Goal: Transaction & Acquisition: Download file/media

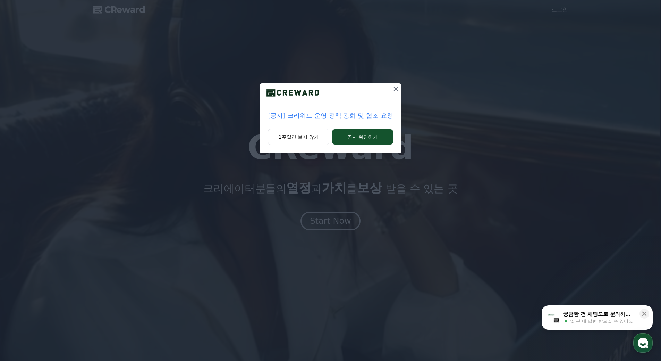
click at [397, 86] on icon at bounding box center [396, 89] width 8 height 8
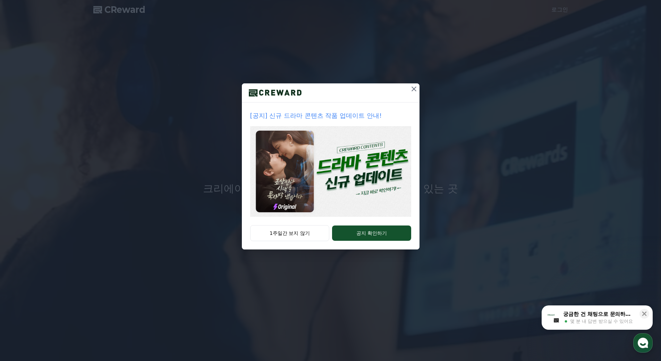
click at [382, 190] on img at bounding box center [330, 171] width 161 height 91
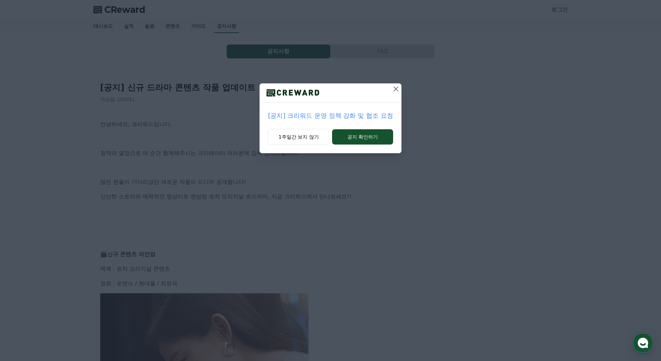
click at [395, 90] on icon at bounding box center [395, 88] width 5 height 5
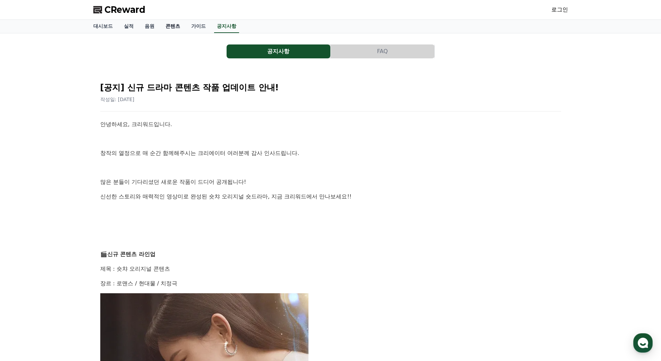
click at [177, 25] on link "콘텐츠" at bounding box center [173, 26] width 26 height 13
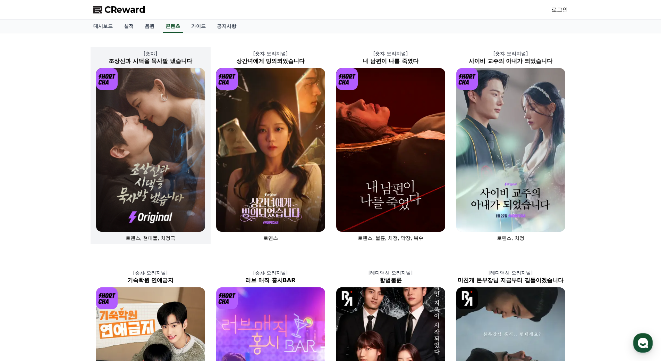
click at [172, 130] on img at bounding box center [150, 149] width 109 height 163
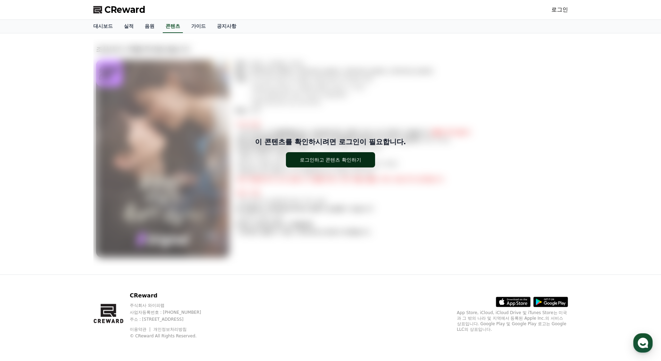
click at [324, 160] on div "로그인하고 콘텐츠 확인하기" at bounding box center [330, 159] width 61 height 7
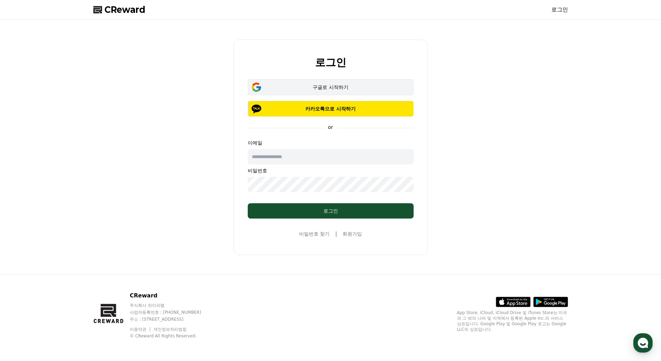
click at [342, 87] on div "구글로 시작하기" at bounding box center [331, 87] width 146 height 7
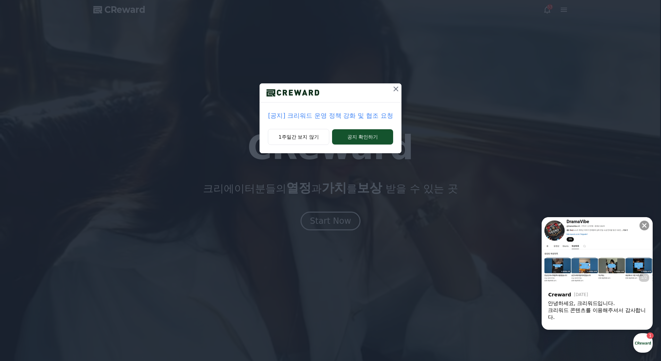
click at [393, 88] on icon at bounding box center [396, 89] width 8 height 8
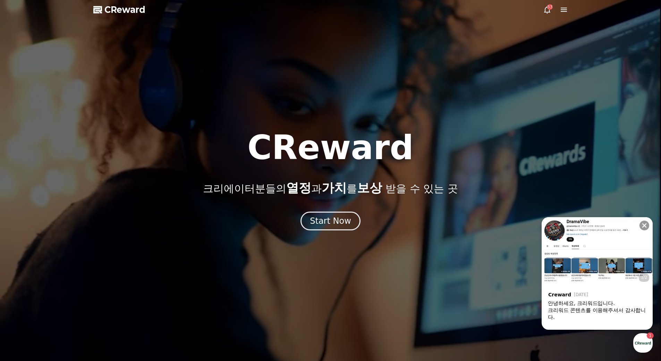
click at [580, 301] on div "안녕하세요, 크리워드입니다." at bounding box center [597, 302] width 99 height 7
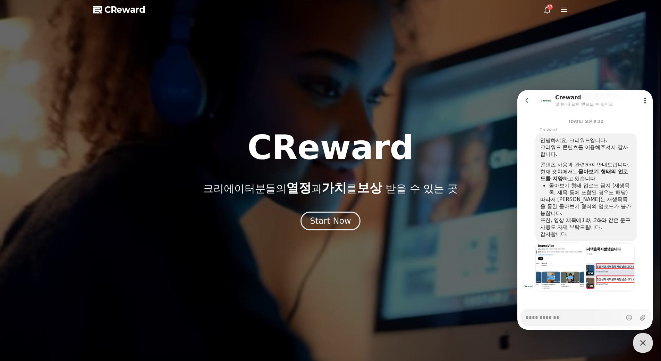
scroll to position [88, 0]
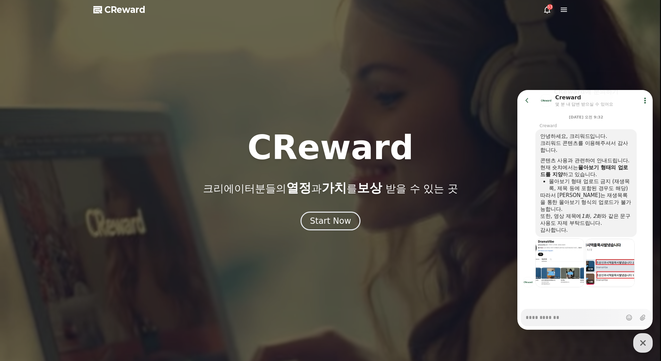
type textarea "*"
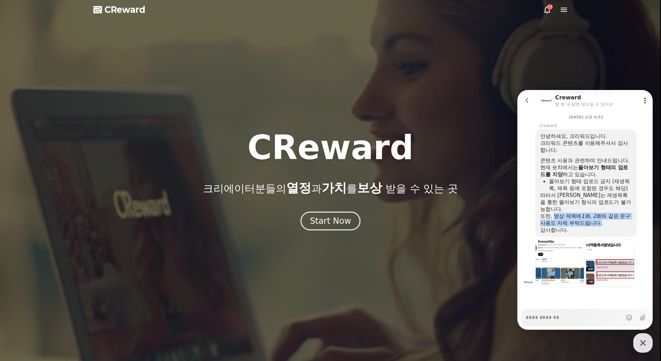
drag, startPoint x: 556, startPoint y: 217, endPoint x: 627, endPoint y: 224, distance: 71.4
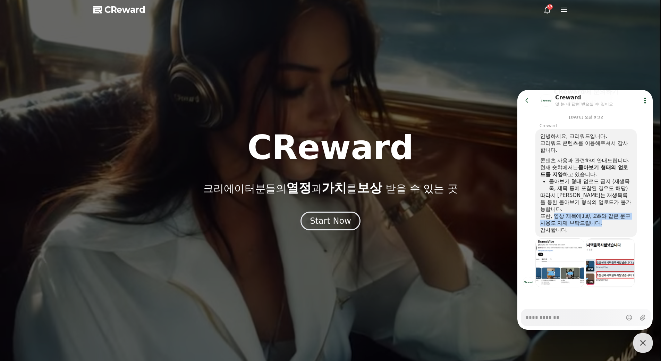
click at [627, 224] on div "또한, 영상 제목에 1화, 2화 와 같은 문구 사용도 자제 부탁드립니다." at bounding box center [586, 219] width 92 height 14
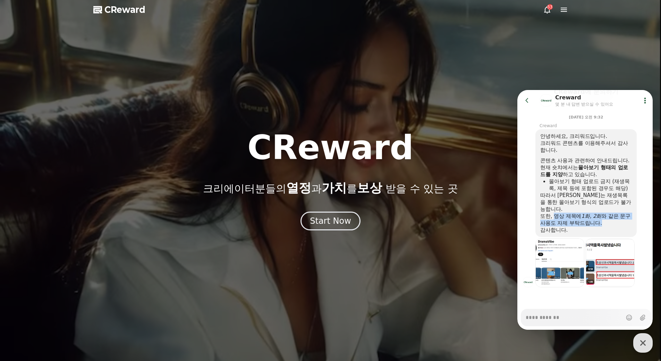
click at [627, 224] on div "또한, 영상 제목에 1화, 2화 와 같은 문구 사용도 자제 부탁드립니다." at bounding box center [586, 219] width 92 height 14
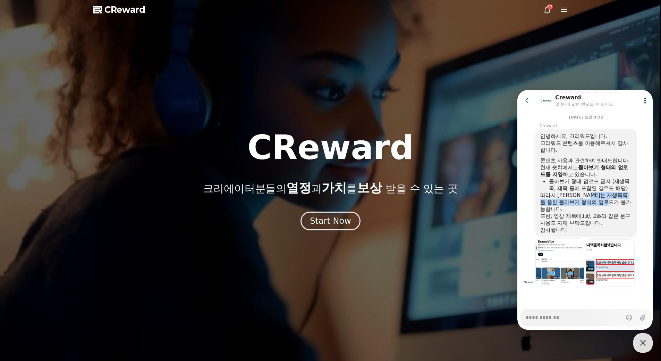
drag, startPoint x: 604, startPoint y: 197, endPoint x: 625, endPoint y: 201, distance: 21.6
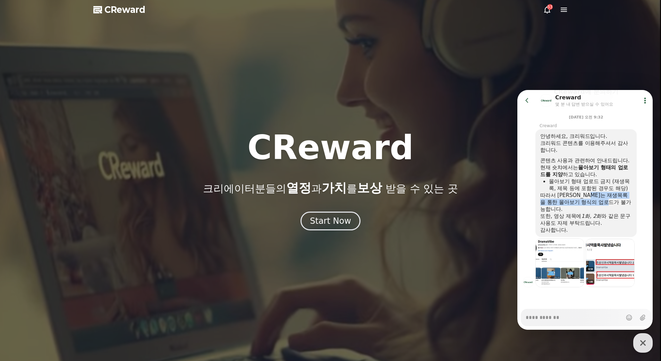
click at [625, 201] on div "따라서 크리워드 콘텐츠는 재생목록을 통한 몰아보기 형식의 업로드가 불가능합니다." at bounding box center [586, 202] width 92 height 21
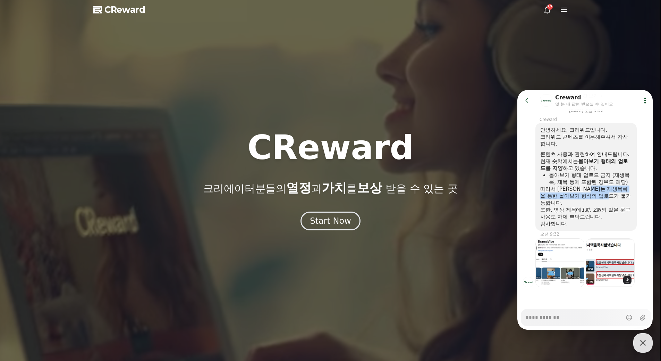
scroll to position [94, 0]
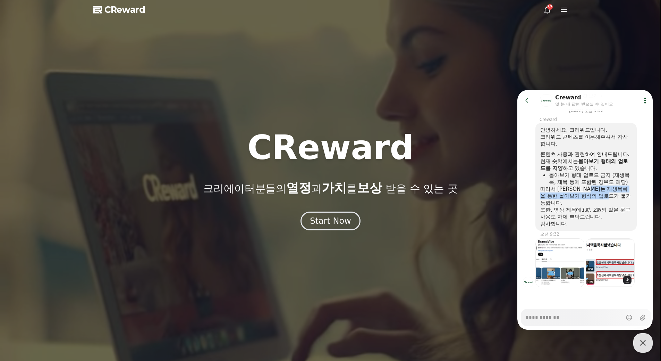
click at [599, 270] on img at bounding box center [610, 262] width 49 height 49
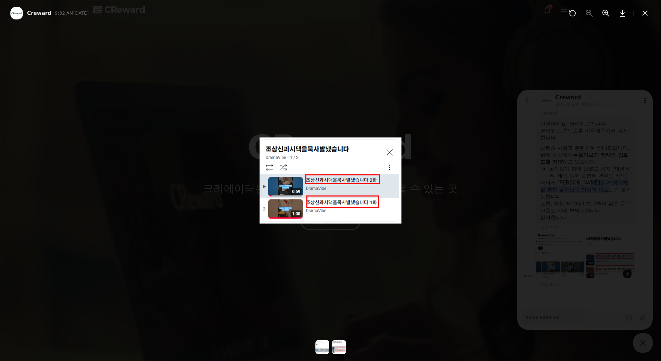
scroll to position [100, 0]
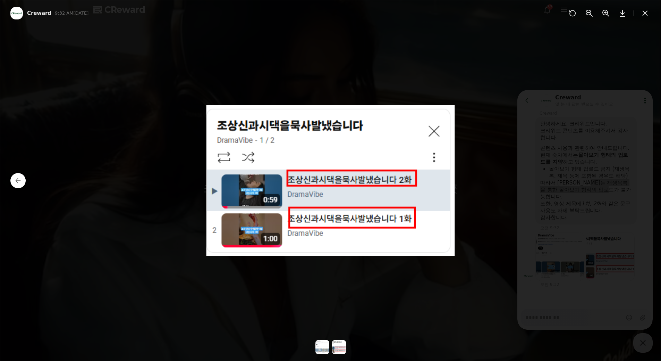
click at [434, 131] on img at bounding box center [330, 180] width 248 height 151
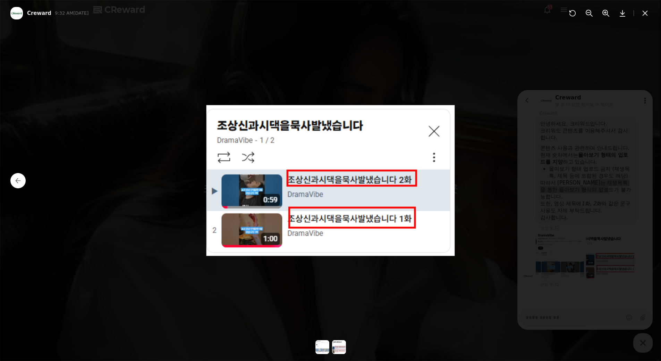
click at [574, 184] on div at bounding box center [330, 180] width 661 height 361
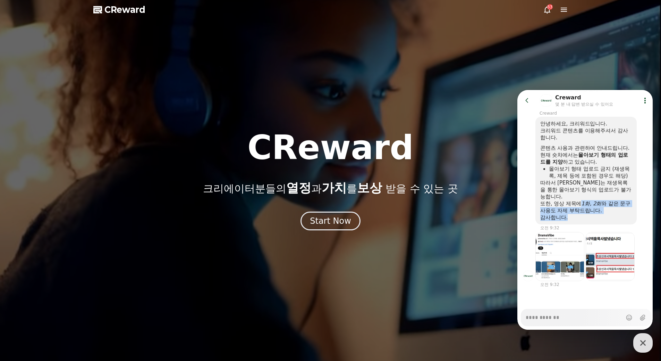
drag, startPoint x: 584, startPoint y: 204, endPoint x: 629, endPoint y: 223, distance: 49.3
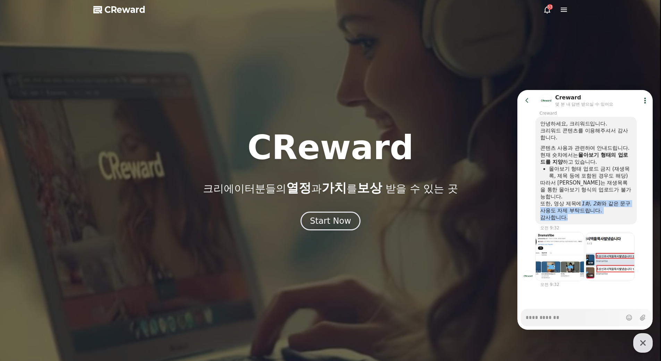
click at [629, 223] on div "안녕하세요, 크리워드입니다. 크리워드 콘텐츠를 이용해주셔서 감사합니다. 콘텐츠 사용과 관련하여 안내드립니다. 현재 숏챠에서는 몰아보기 형태의 …" at bounding box center [585, 171] width 101 height 108
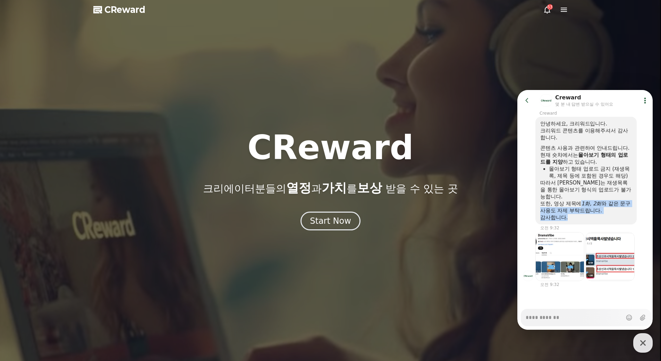
scroll to position [94, 0]
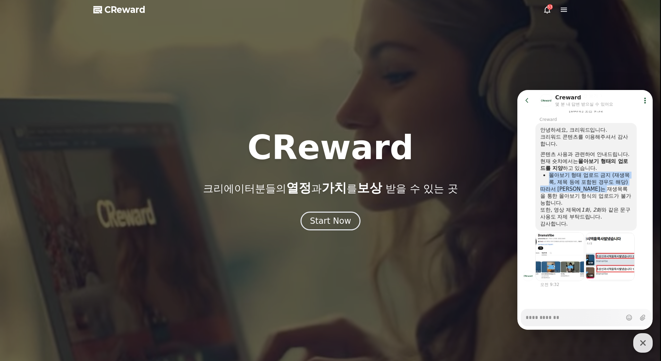
drag, startPoint x: 551, startPoint y: 169, endPoint x: 627, endPoint y: 188, distance: 78.6
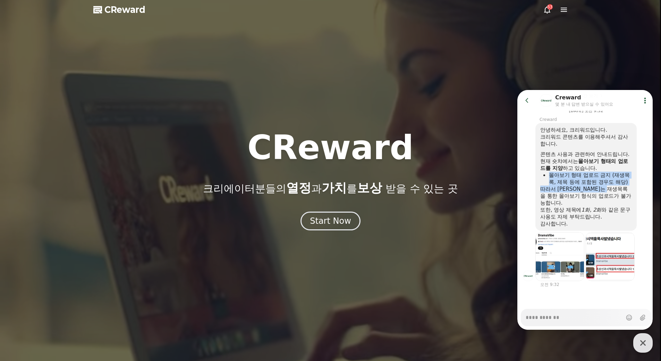
click at [627, 188] on div "안녕하세요, 크리워드입니다. 크리워드 콘텐츠를 이용해주셔서 감사합니다. 콘텐츠 사용과 관련하여 안내드립니다. 현재 숏챠에서는 몰아보기 형태의 …" at bounding box center [586, 176] width 92 height 101
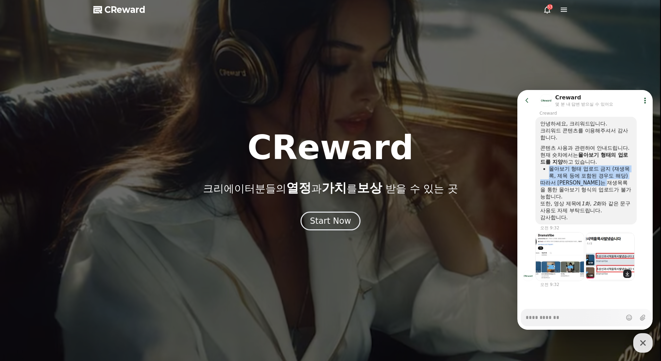
scroll to position [100, 0]
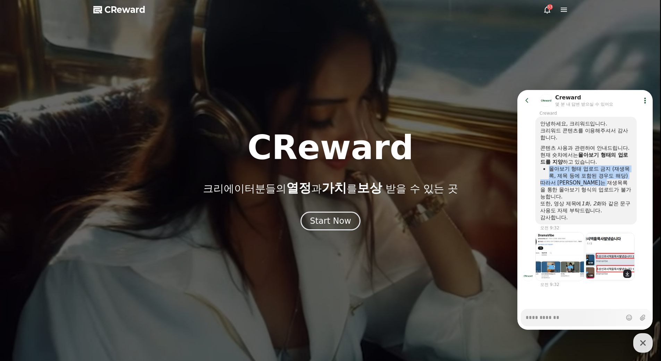
click at [608, 264] on img at bounding box center [610, 256] width 49 height 49
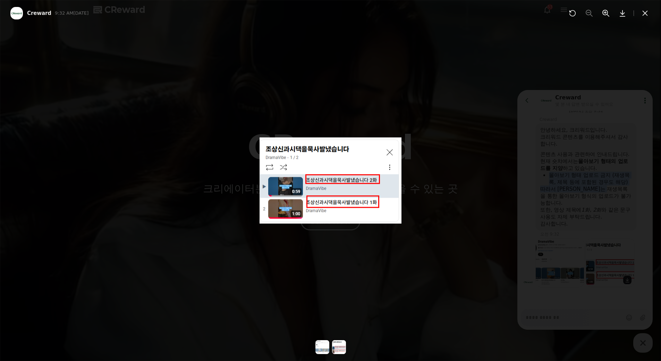
scroll to position [94, 0]
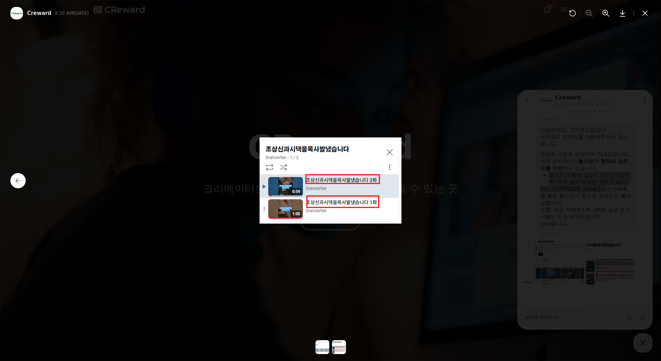
click at [390, 155] on img at bounding box center [331, 180] width 142 height 86
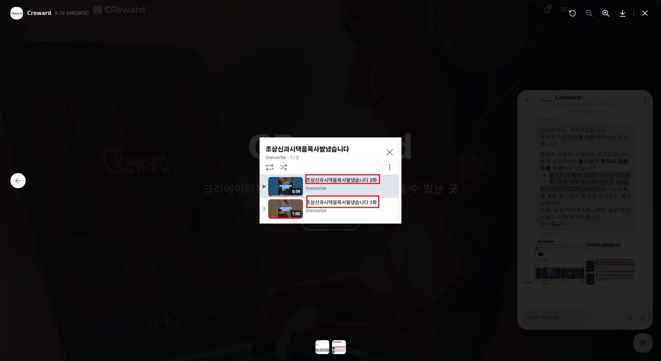
click at [393, 155] on img at bounding box center [331, 180] width 142 height 86
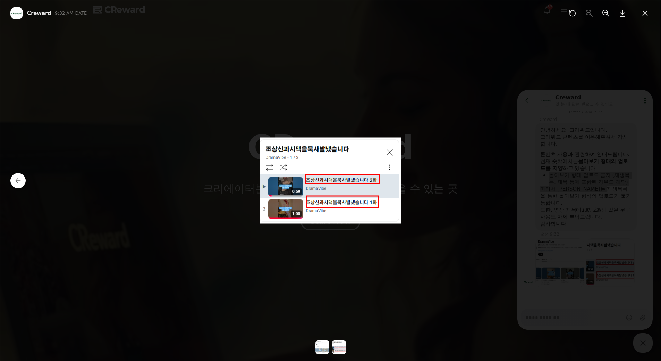
click at [390, 154] on img at bounding box center [331, 180] width 142 height 86
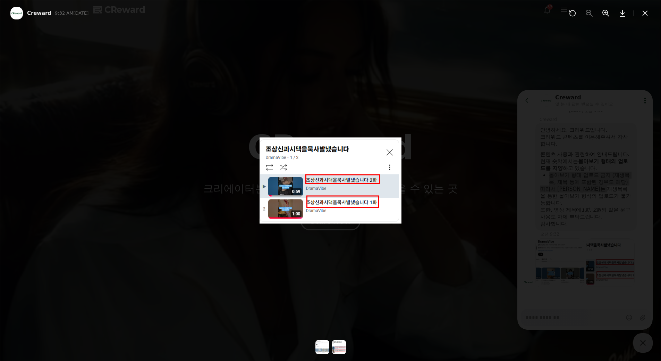
click at [441, 252] on div at bounding box center [330, 180] width 661 height 361
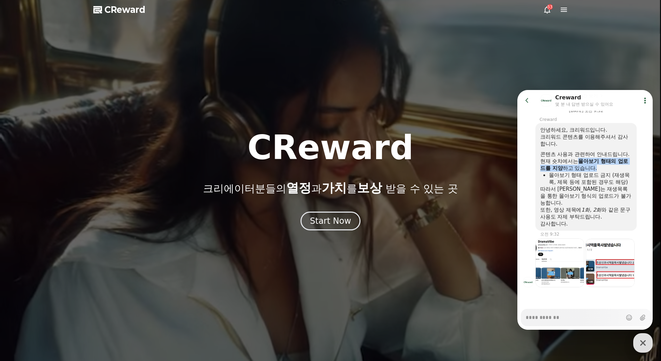
drag, startPoint x: 580, startPoint y: 152, endPoint x: 628, endPoint y: 158, distance: 48.3
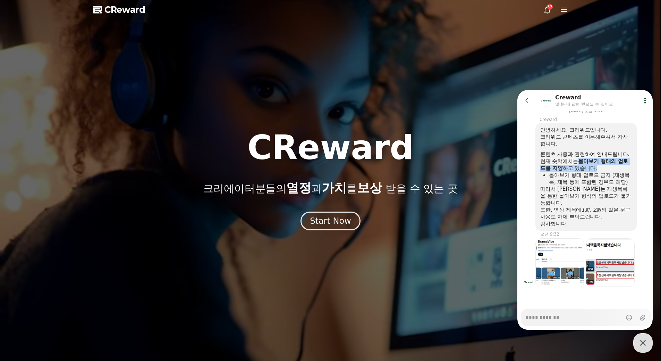
click at [628, 158] on div "현재 숏챠에서는 몰아보기 형태의 업로드를 지양 하고 있습니다." at bounding box center [586, 165] width 92 height 14
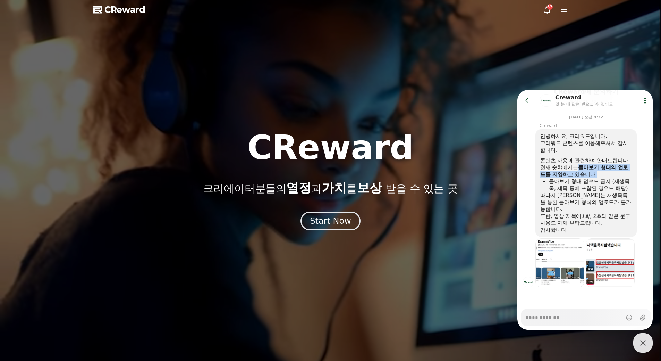
scroll to position [88, 0]
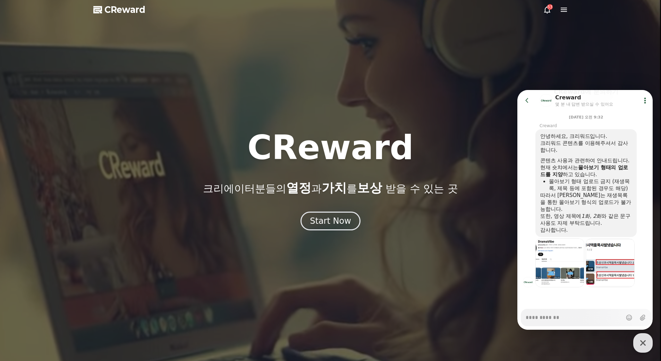
click at [548, 178] on ul "몰아보기 형태 업로드 금지 (재생목록, 제목 등에 포함된 경우도 해당)" at bounding box center [586, 185] width 92 height 14
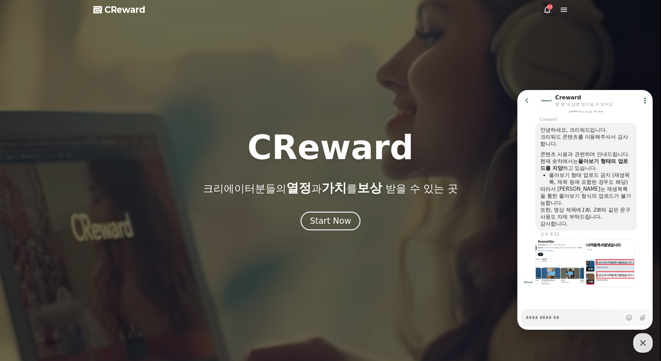
scroll to position [94, 0]
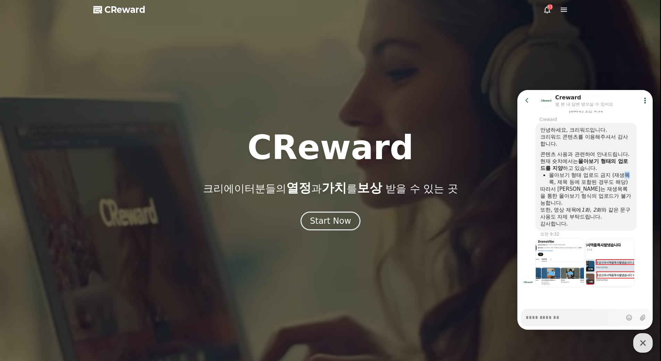
drag, startPoint x: 549, startPoint y: 175, endPoint x: 556, endPoint y: 174, distance: 7.4
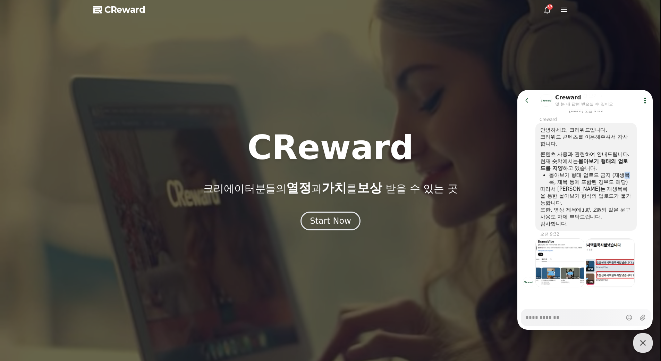
click at [556, 174] on ul "몰아보기 형태 업로드 금지 (재생목록, 제목 등에 포함된 경우도 해당)" at bounding box center [586, 178] width 92 height 14
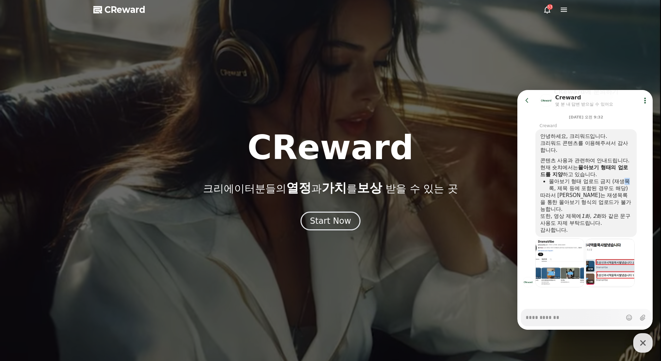
scroll to position [88, 0]
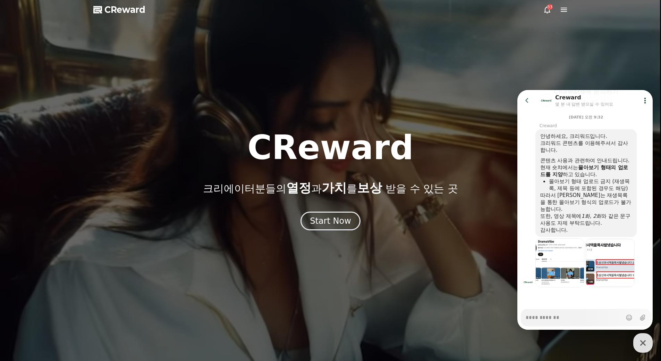
click at [554, 178] on div "몰아보기 형태 업로드 금지 (재생목록, 제목 등에 포함된 경우도 해당)" at bounding box center [590, 185] width 83 height 14
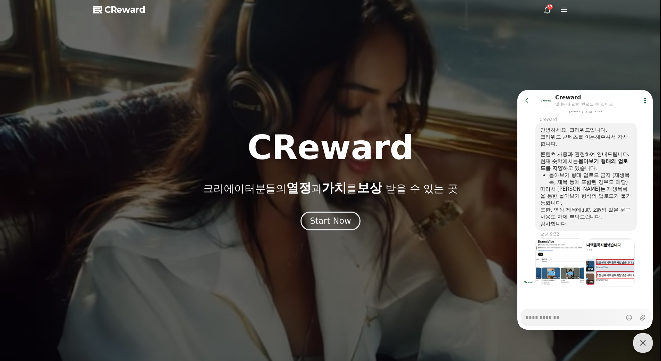
scroll to position [94, 0]
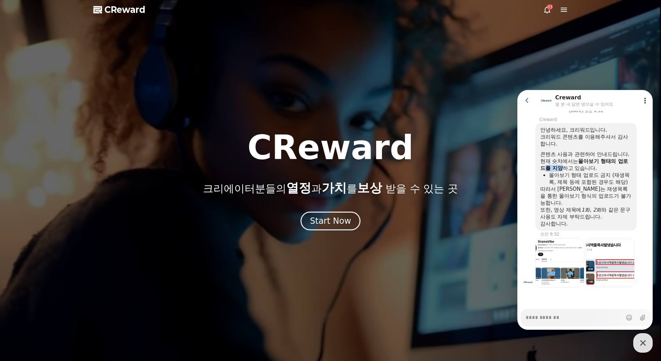
drag, startPoint x: 550, startPoint y: 159, endPoint x: 566, endPoint y: 158, distance: 15.6
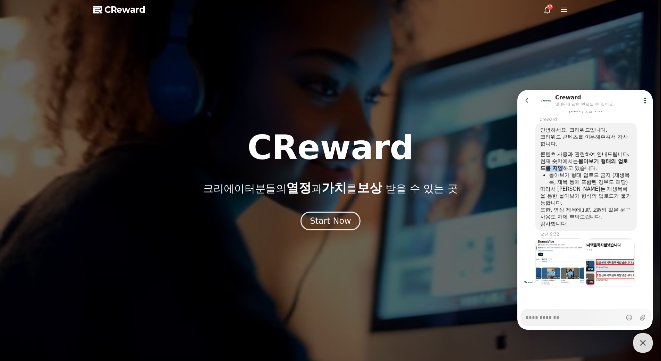
click at [566, 158] on b "몰아보기 형태의 업로드를 지양" at bounding box center [584, 164] width 88 height 13
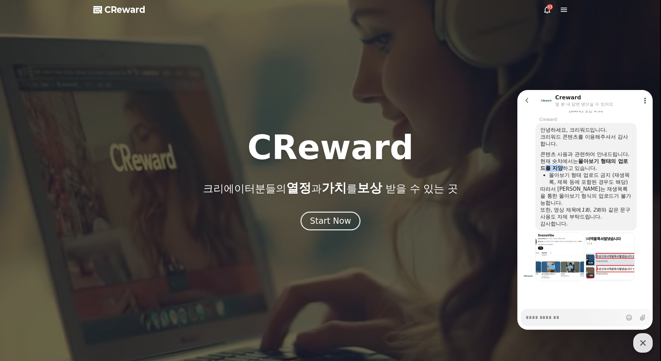
scroll to position [88, 0]
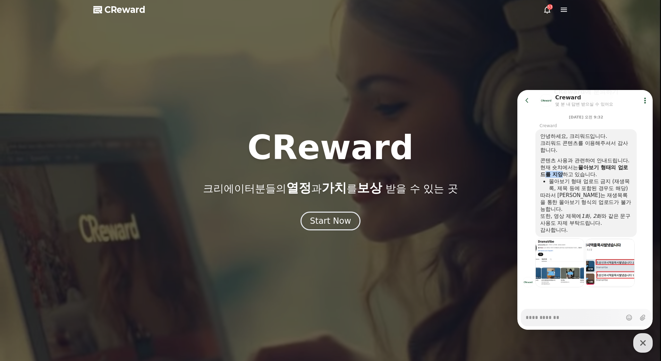
click at [560, 166] on b "몰아보기 형태의 업로드를 지양" at bounding box center [584, 170] width 88 height 13
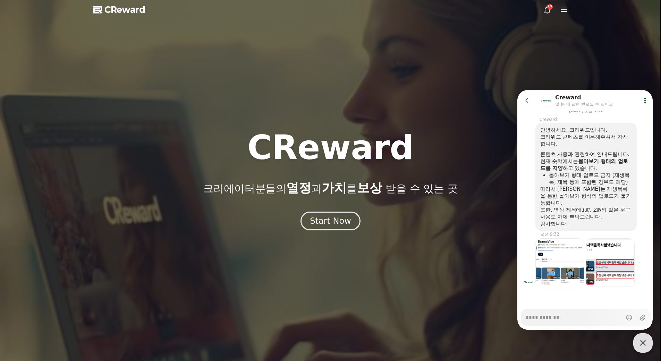
scroll to position [94, 0]
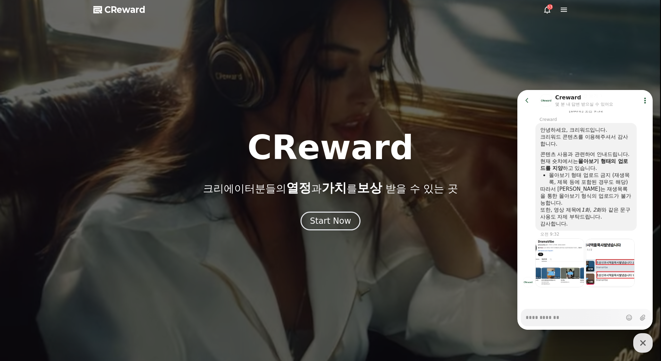
click at [559, 163] on b "몰아보기 형태의 업로드를 지양" at bounding box center [584, 164] width 88 height 13
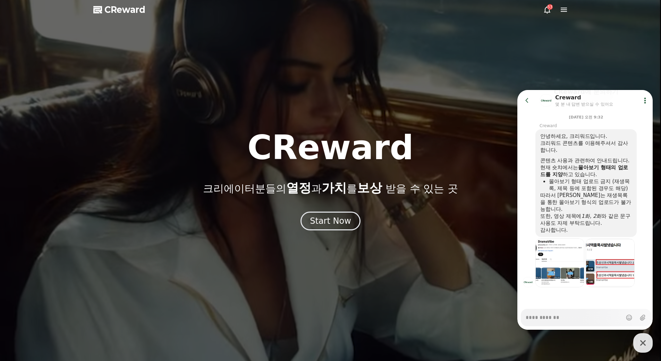
scroll to position [88, 0]
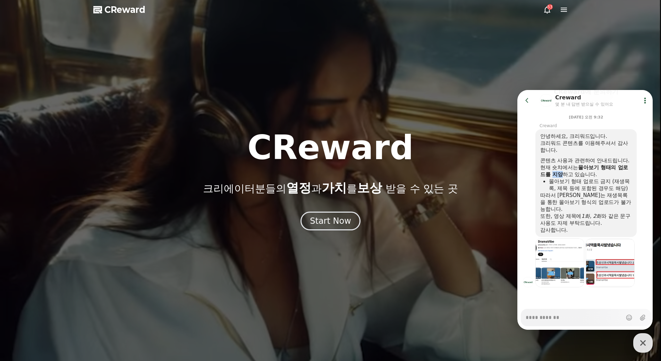
drag, startPoint x: 559, startPoint y: 168, endPoint x: 570, endPoint y: 169, distance: 11.5
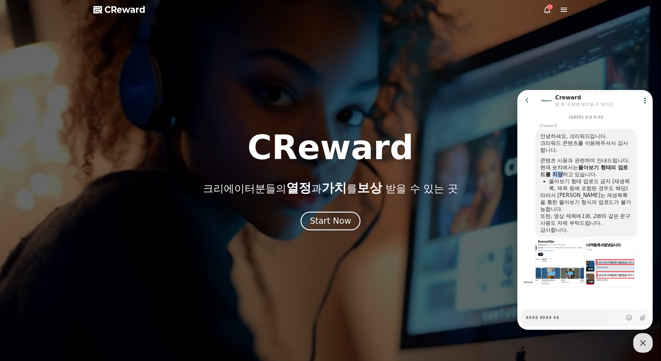
click at [570, 169] on div "현재 숏챠에서는 몰아보기 형태의 업로드를 지양 하고 있습니다." at bounding box center [586, 171] width 92 height 14
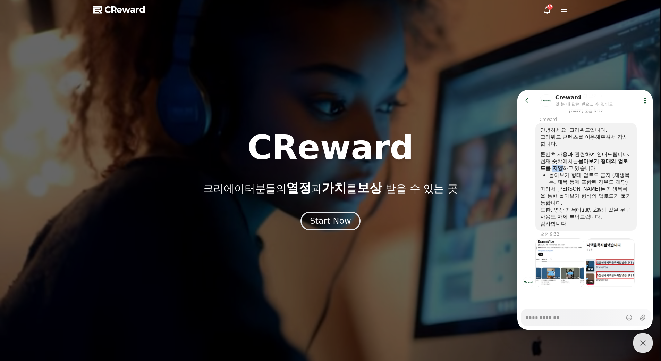
scroll to position [94, 0]
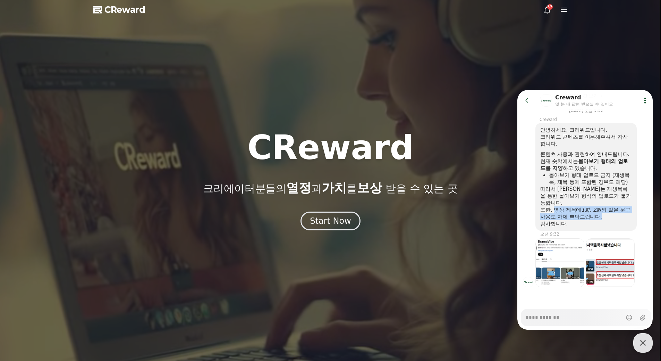
drag, startPoint x: 555, startPoint y: 211, endPoint x: 625, endPoint y: 218, distance: 70.4
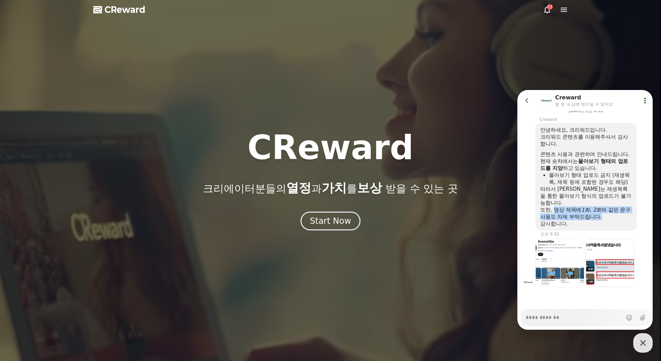
click at [625, 218] on div "또한, 영상 제목에 1화, 2화 와 같은 문구 사용도 자제 부탁드립니다." at bounding box center [586, 213] width 92 height 14
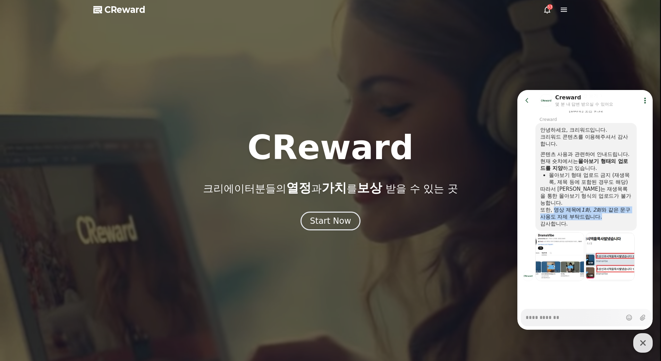
scroll to position [88, 0]
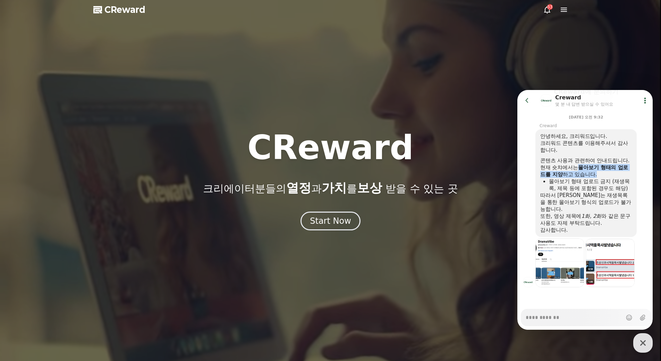
drag, startPoint x: 579, startPoint y: 159, endPoint x: 626, endPoint y: 165, distance: 47.2
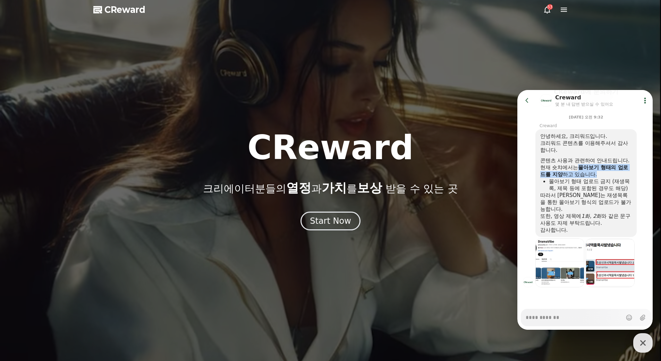
click at [626, 165] on div "현재 숏챠에서는 몰아보기 형태의 업로드를 지양 하고 있습니다." at bounding box center [586, 171] width 92 height 14
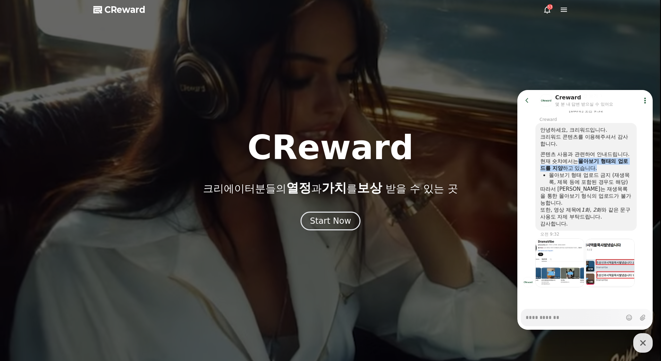
scroll to position [94, 0]
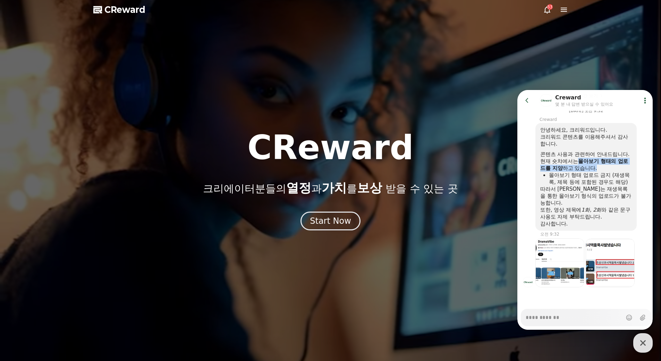
drag, startPoint x: 592, startPoint y: 157, endPoint x: 598, endPoint y: 157, distance: 5.6
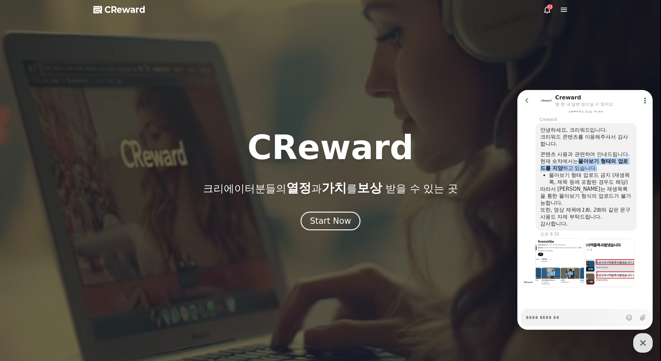
drag, startPoint x: 598, startPoint y: 157, endPoint x: 615, endPoint y: 156, distance: 17.8
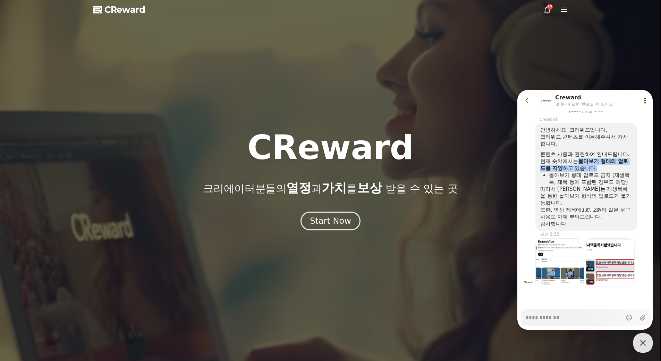
click at [615, 158] on b "몰아보기 형태의 업로드를 지양" at bounding box center [584, 164] width 88 height 13
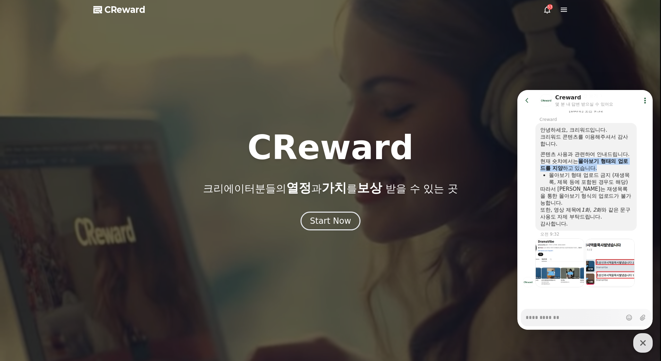
scroll to position [88, 0]
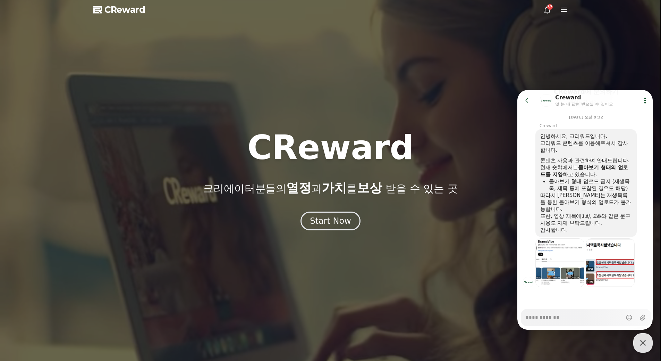
click at [579, 164] on div "현재 숏챠에서는 몰아보기 형태의 업로드를 지양 하고 있습니다." at bounding box center [586, 171] width 92 height 14
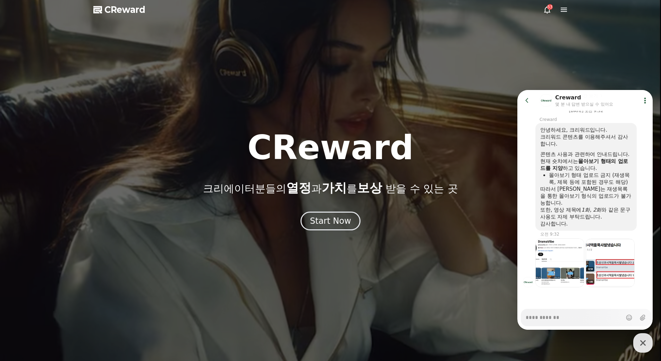
scroll to position [94, 0]
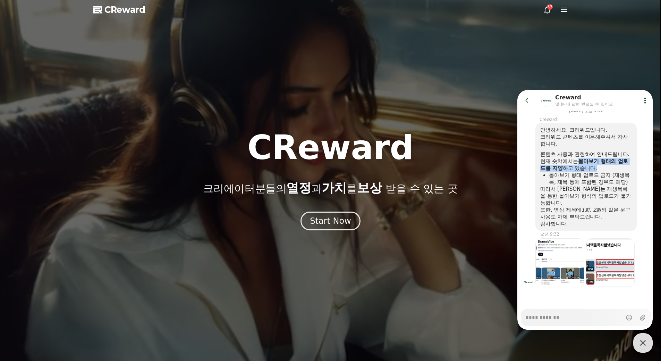
drag, startPoint x: 580, startPoint y: 156, endPoint x: 624, endPoint y: 163, distance: 45.0
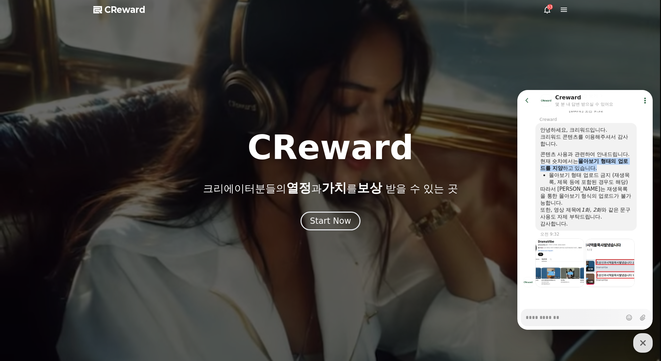
click at [624, 163] on div "현재 숏챠에서는 몰아보기 형태의 업로드를 지양 하고 있습니다." at bounding box center [586, 165] width 92 height 14
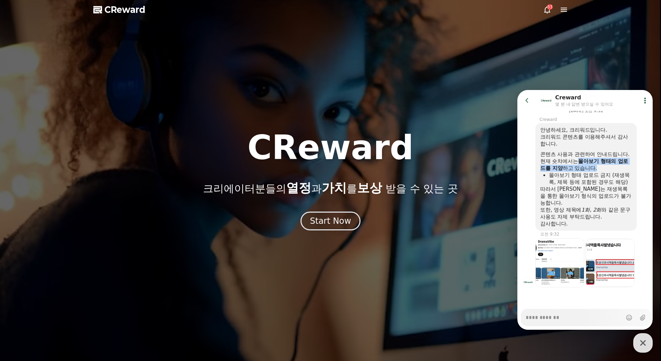
scroll to position [88, 0]
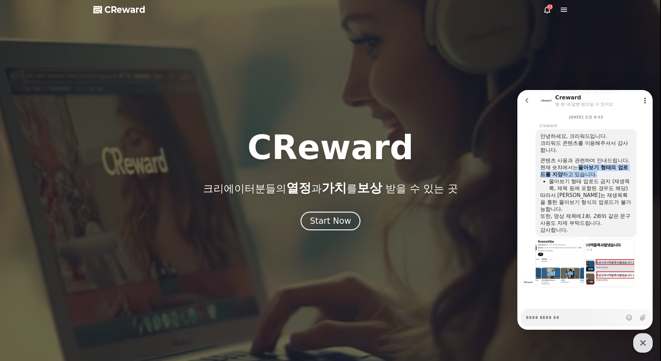
drag, startPoint x: 594, startPoint y: 160, endPoint x: 602, endPoint y: 159, distance: 8.0
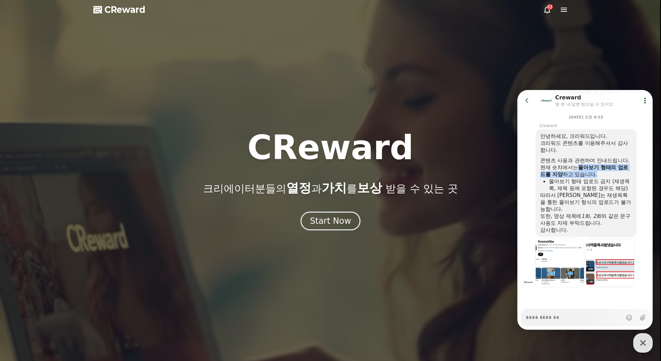
click at [602, 164] on b "몰아보기 형태의 업로드를 지양" at bounding box center [584, 170] width 88 height 13
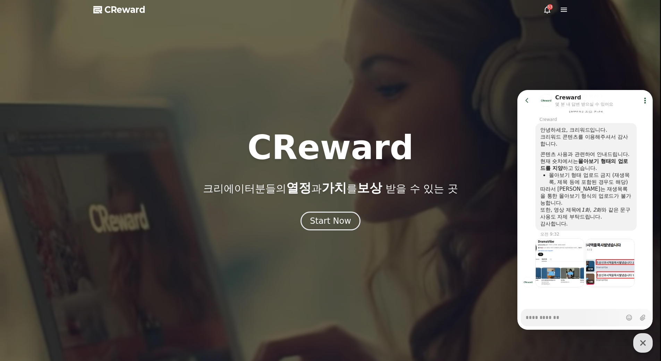
scroll to position [94, 0]
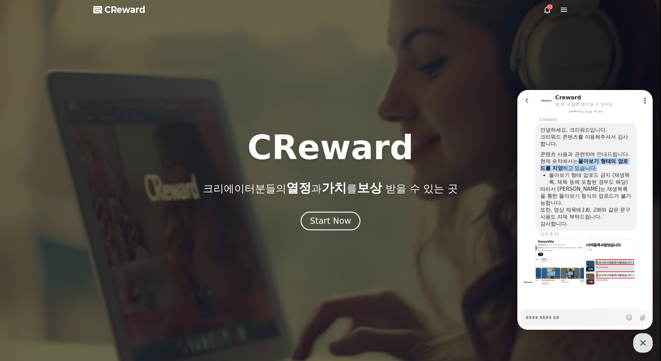
drag, startPoint x: 580, startPoint y: 154, endPoint x: 625, endPoint y: 163, distance: 45.3
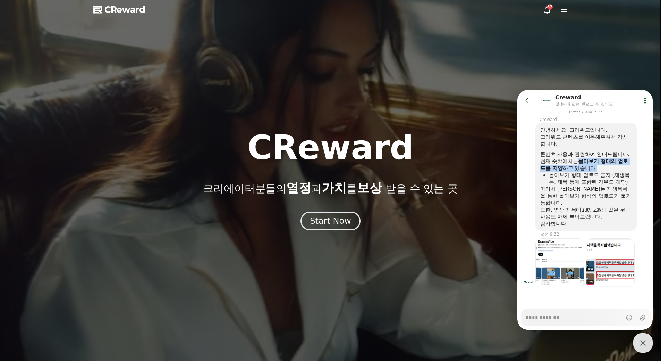
click at [625, 163] on div "현재 숏챠에서는 몰아보기 형태의 업로드를 지양 하고 있습니다." at bounding box center [586, 165] width 92 height 14
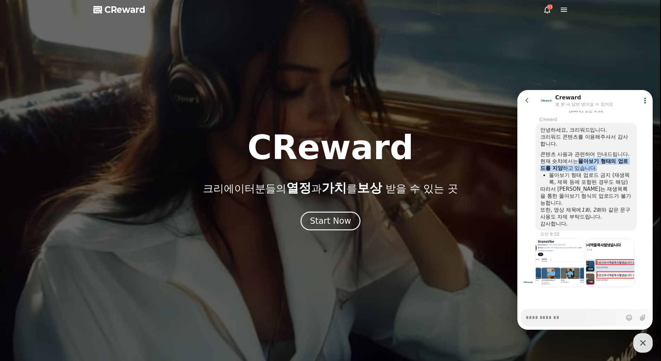
scroll to position [88, 0]
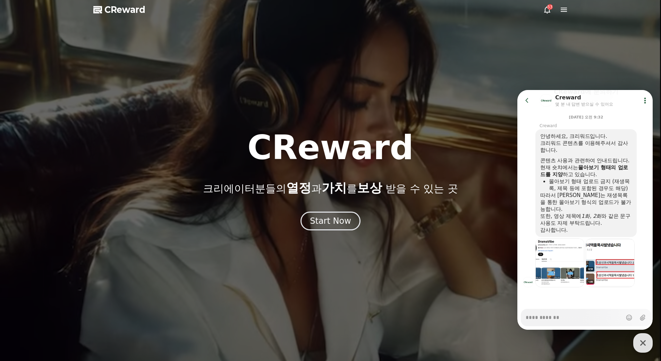
click at [582, 178] on div "몰아보기 형태 업로드 금지 (재생목록, 제목 등에 포함된 경우도 해당)" at bounding box center [590, 185] width 83 height 14
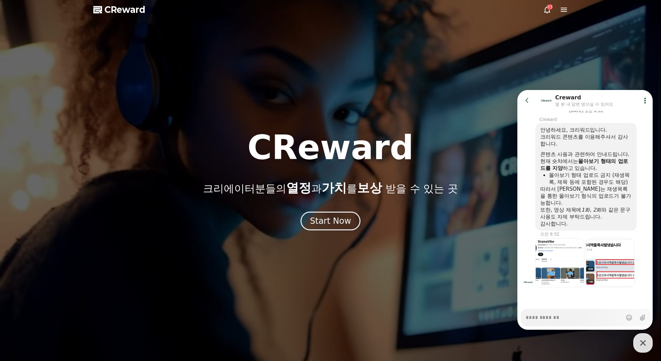
scroll to position [94, 0]
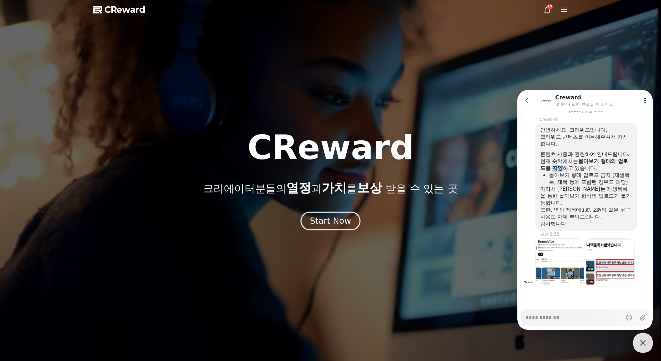
drag, startPoint x: 559, startPoint y: 162, endPoint x: 567, endPoint y: 163, distance: 8.0
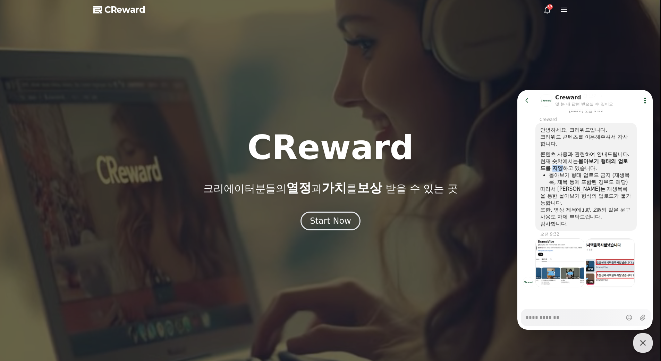
click at [567, 163] on b "몰아보기 형태의 업로드를 지양" at bounding box center [584, 164] width 88 height 13
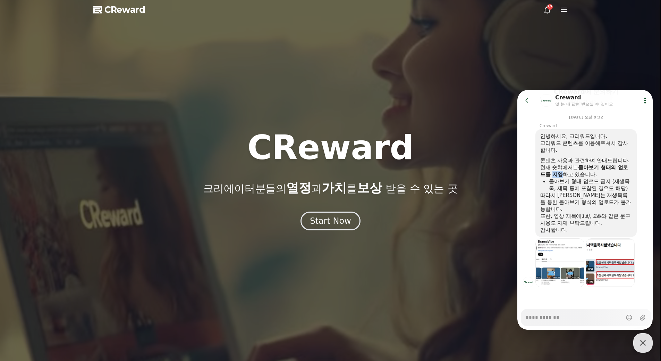
scroll to position [88, 0]
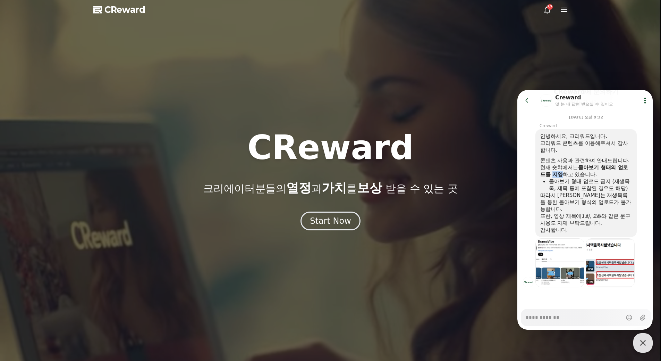
copy b "지양"
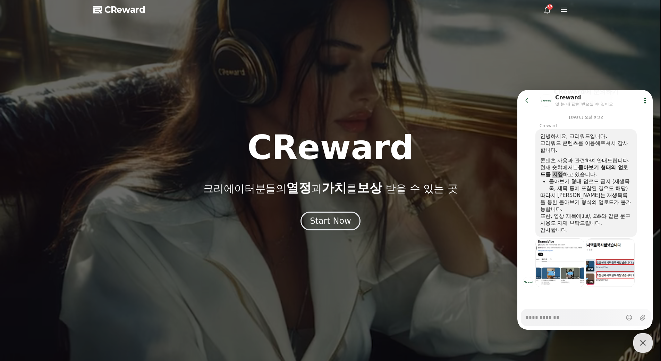
click at [408, 142] on div "CReward 크리에이터분들의 열정 과 가치 를 보상 받을 수 있는 곳" at bounding box center [330, 163] width 661 height 64
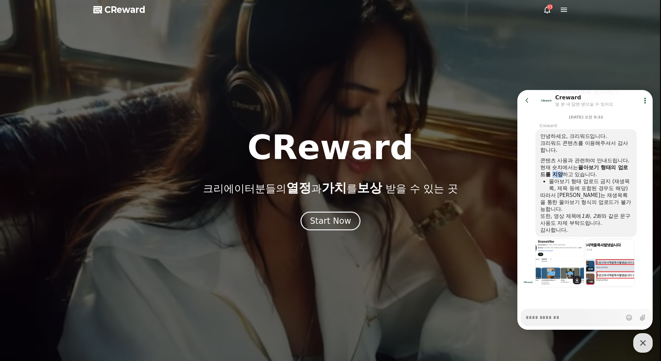
click at [573, 259] on img at bounding box center [559, 262] width 49 height 49
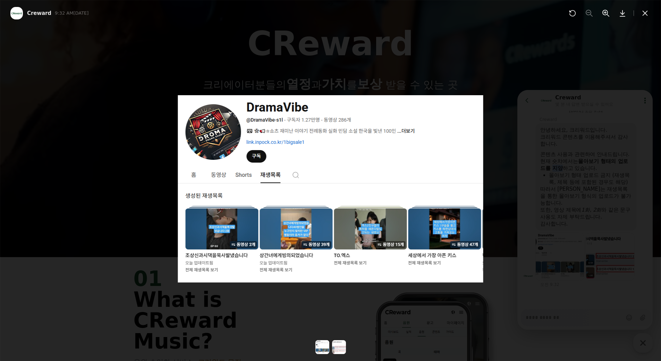
scroll to position [104, 0]
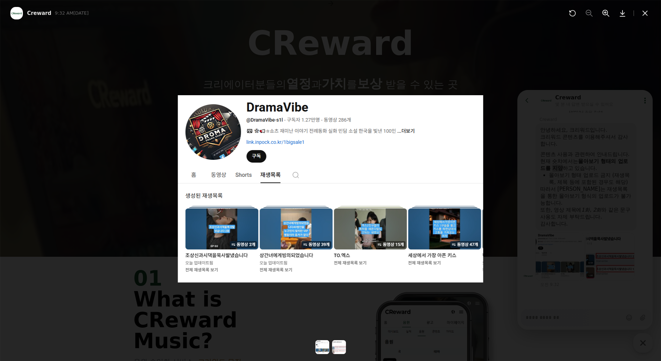
click at [548, 156] on div at bounding box center [330, 184] width 661 height 352
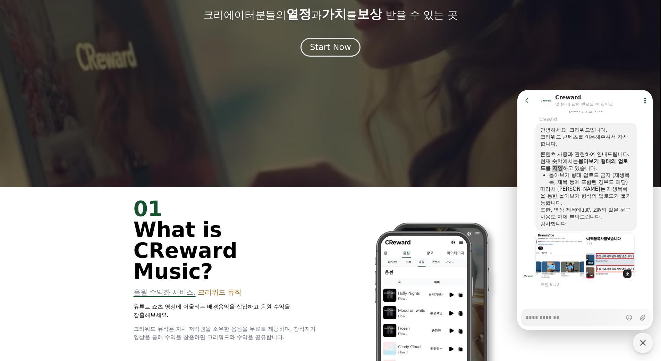
scroll to position [94, 0]
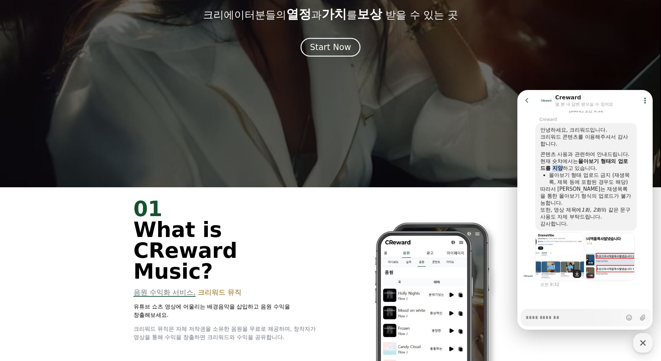
click at [558, 259] on img at bounding box center [559, 256] width 49 height 49
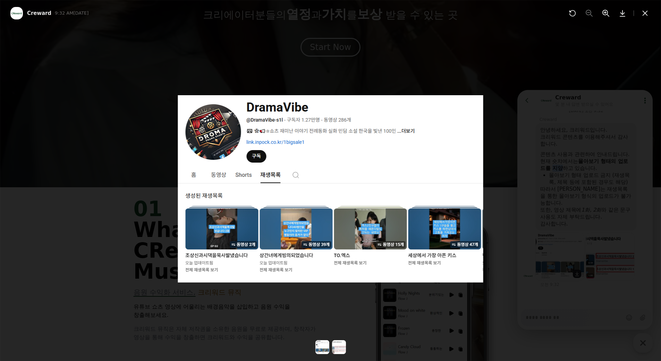
scroll to position [88, 0]
click at [563, 240] on div at bounding box center [330, 184] width 661 height 352
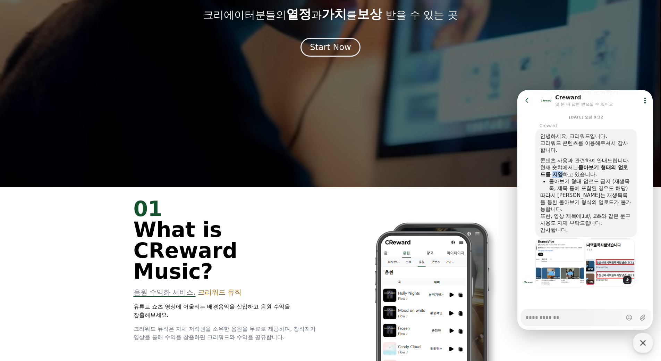
click at [600, 256] on img at bounding box center [610, 262] width 49 height 49
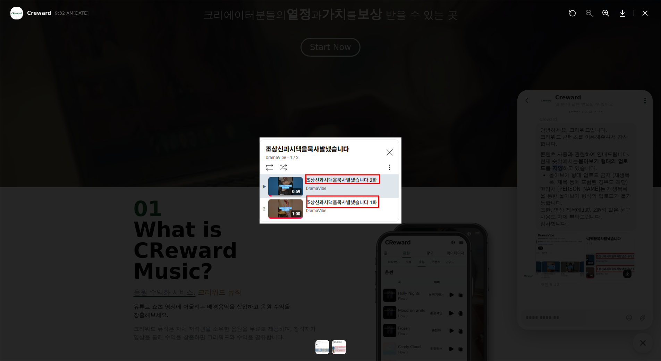
scroll to position [94, 0]
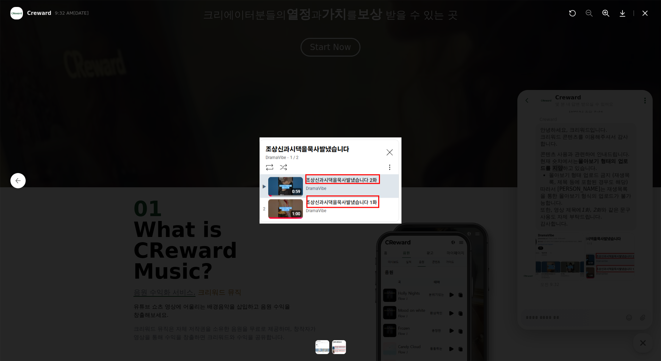
click at [389, 155] on img at bounding box center [331, 180] width 142 height 86
click at [501, 168] on div at bounding box center [330, 180] width 661 height 361
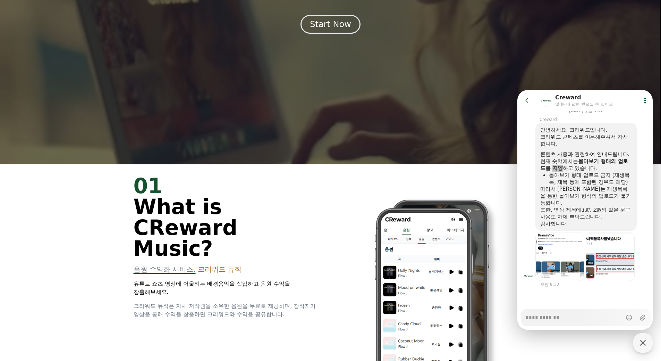
scroll to position [243, 0]
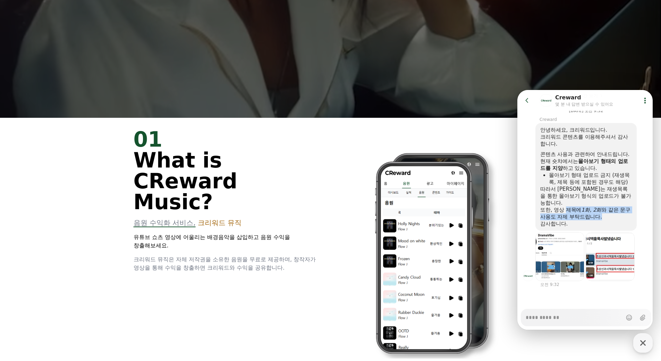
drag, startPoint x: 567, startPoint y: 211, endPoint x: 620, endPoint y: 215, distance: 53.0
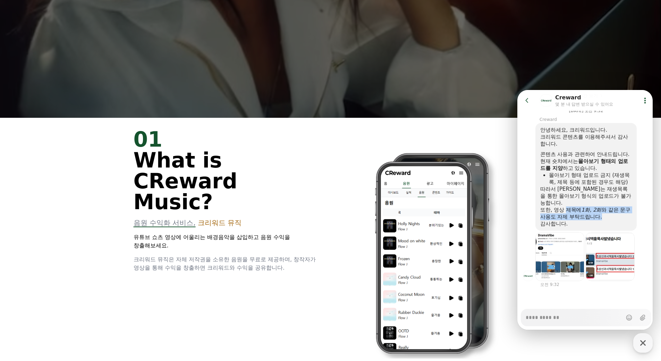
click at [619, 216] on div "또한, 영상 제목에 1화, 2화 와 같은 문구 사용도 자제 부탁드립니다." at bounding box center [586, 213] width 92 height 14
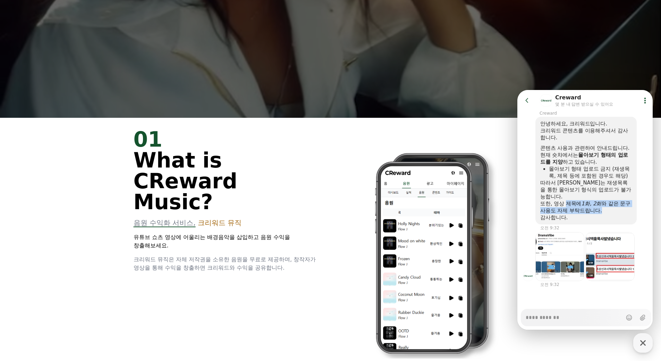
scroll to position [100, 0]
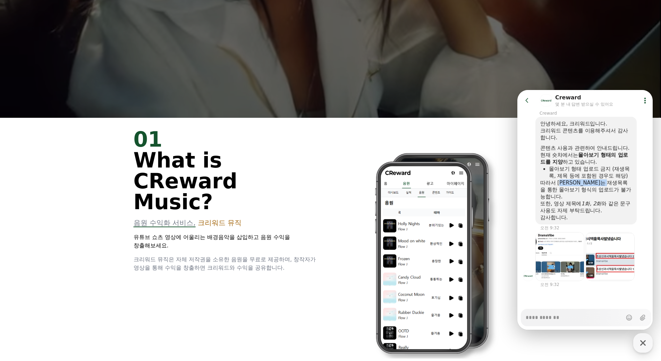
drag, startPoint x: 563, startPoint y: 181, endPoint x: 627, endPoint y: 185, distance: 64.3
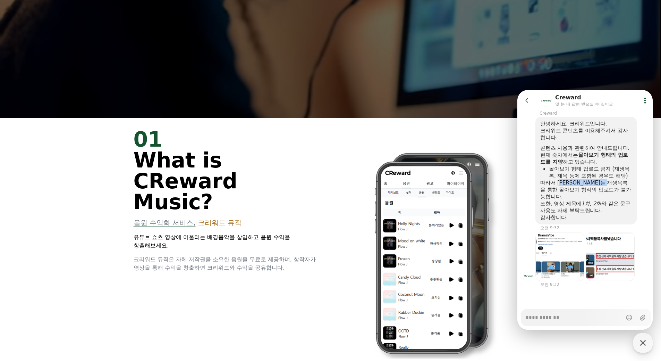
click at [627, 185] on div "따라서 크리워드 콘텐츠는 재생목록을 통한 몰아보기 형식의 업로드가 불가능합니다." at bounding box center [586, 189] width 92 height 21
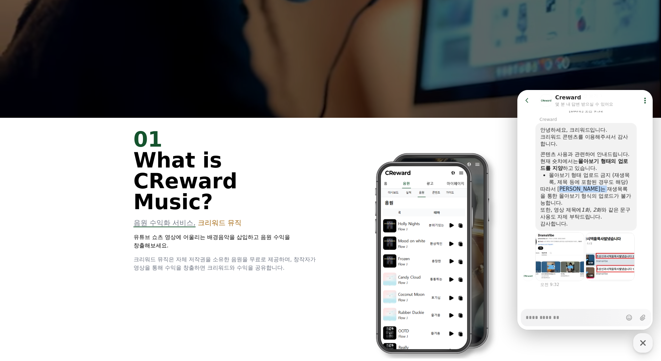
scroll to position [94, 0]
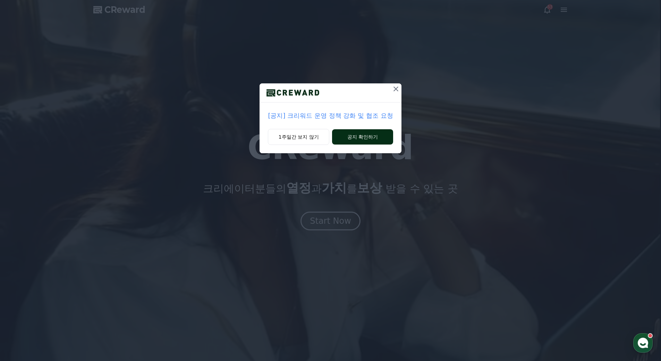
click at [350, 136] on button "공지 확인하기" at bounding box center [362, 136] width 61 height 15
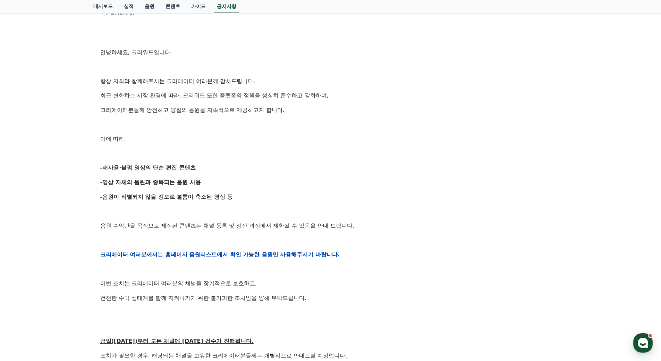
scroll to position [104, 0]
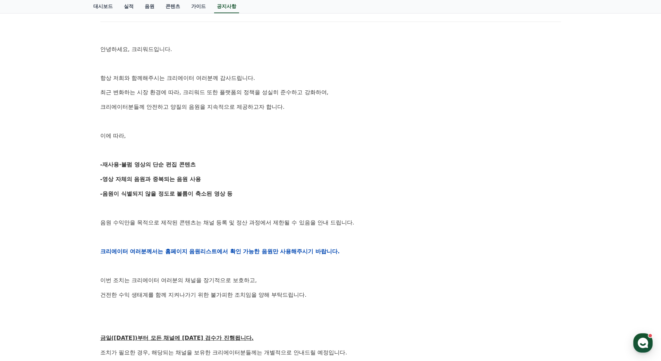
drag, startPoint x: 103, startPoint y: 166, endPoint x: 198, endPoint y: 163, distance: 94.8
click at [198, 163] on p "-재사용·불펌 영상의 단순 편집 콘텐츠" at bounding box center [330, 164] width 461 height 9
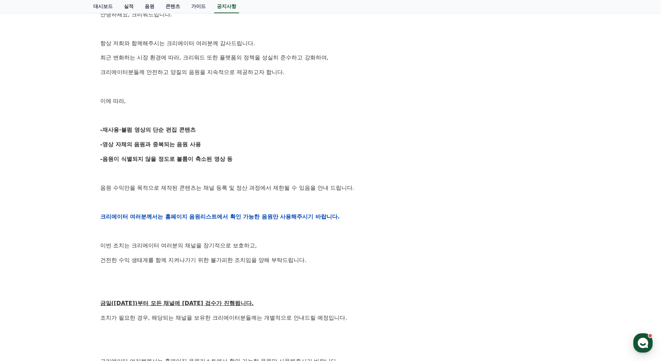
click at [121, 132] on strong "-재사용·불펌 영상의 단순 편집 콘텐츠" at bounding box center [147, 129] width 95 height 7
drag, startPoint x: 100, startPoint y: 144, endPoint x: 209, endPoint y: 143, distance: 108.3
click at [209, 143] on p "-영상 자체의 음원과 중복되는 음원 사용" at bounding box center [330, 144] width 461 height 9
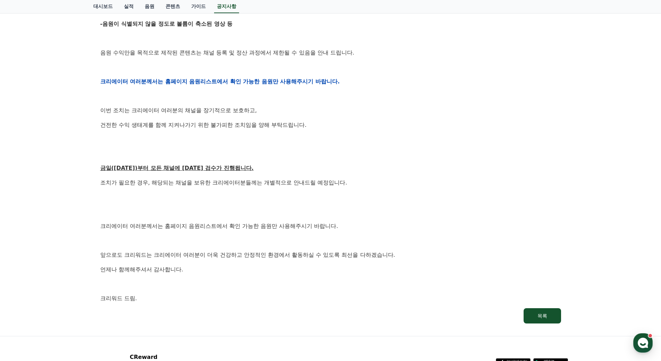
scroll to position [278, 0]
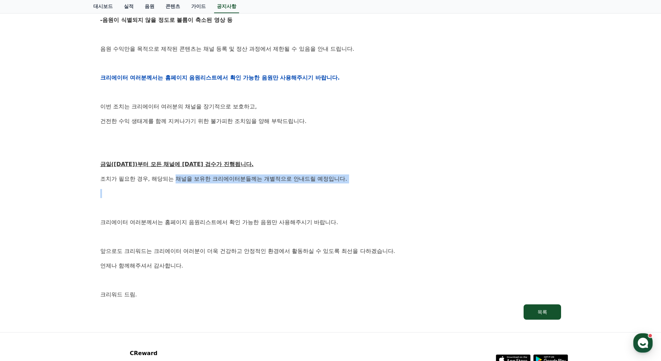
drag, startPoint x: 176, startPoint y: 179, endPoint x: 346, endPoint y: 187, distance: 169.9
click at [351, 185] on div "안녕하세요, 크리워드입니다. 항상 저희와 함께해주시는 크리에이터 여러분께 감사드립니다. 최근 변화하는 시장 환경에 따라, 크리워드 또한 플랫폼…" at bounding box center [330, 78] width 461 height 442
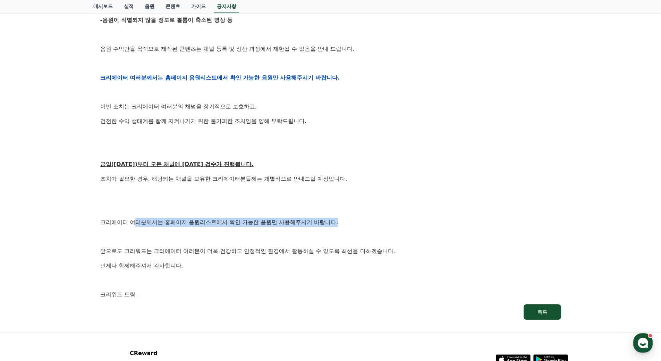
drag, startPoint x: 134, startPoint y: 222, endPoint x: 340, endPoint y: 222, distance: 206.5
click at [340, 222] on p "크리에이터 여러분께서는 홈페이지 음원리스트에서 확인 가능한 음원만 사용해주시기 바랍니다." at bounding box center [330, 222] width 461 height 9
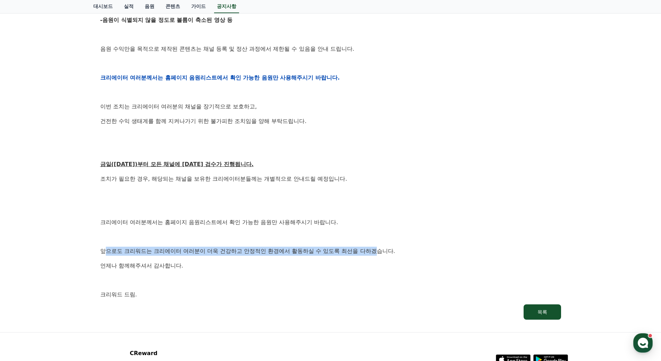
drag, startPoint x: 106, startPoint y: 251, endPoint x: 381, endPoint y: 247, distance: 274.8
click at [381, 247] on p "앞으로도 크리워드는 크리에이터 여러분이 더욱 건강하고 안정적인 환경에서 활동하실 수 있도록 최선을 다하겠습니다." at bounding box center [330, 250] width 461 height 9
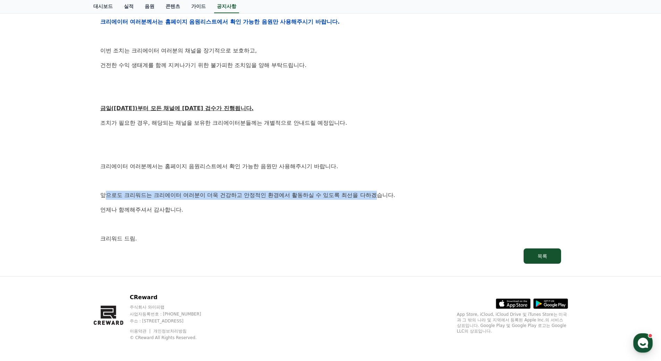
scroll to position [335, 0]
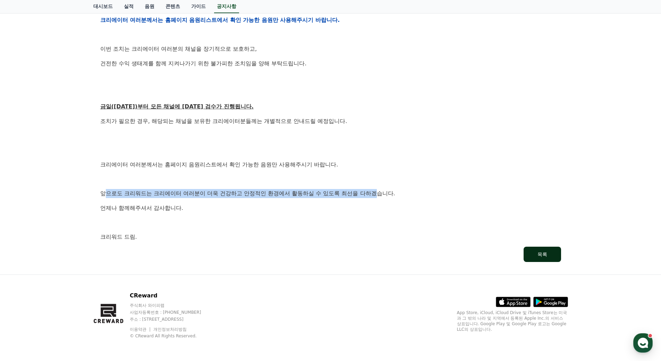
click at [533, 251] on button "목록" at bounding box center [542, 253] width 37 height 15
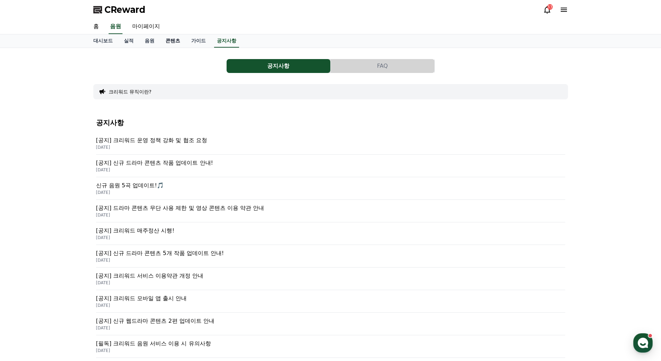
click at [169, 42] on link "콘텐츠" at bounding box center [173, 40] width 26 height 13
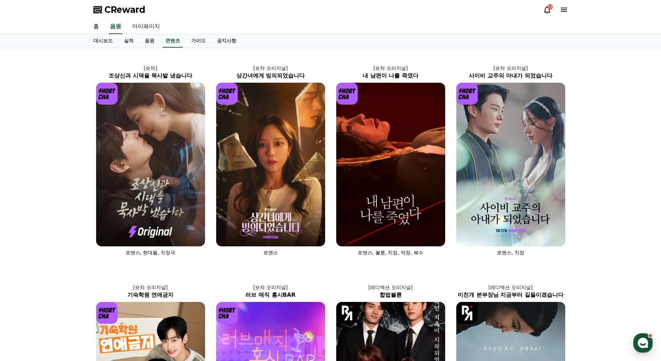
click at [148, 28] on link "마이페이지" at bounding box center [146, 26] width 39 height 15
select select "**********"
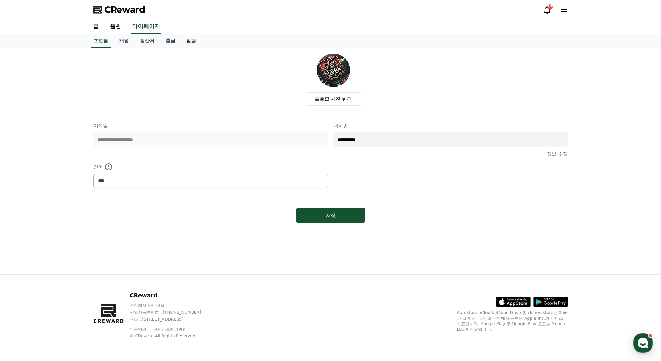
click at [549, 10] on icon at bounding box center [547, 9] width 6 height 7
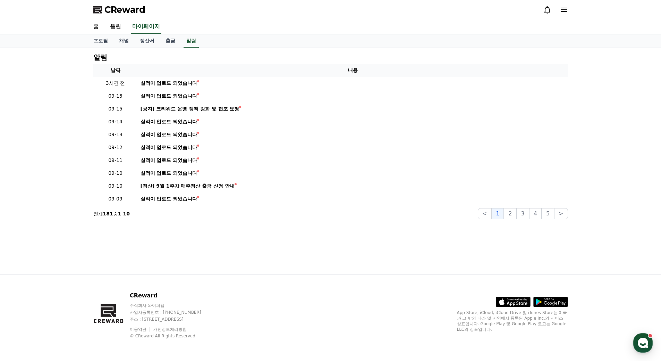
click at [137, 12] on span "CReward" at bounding box center [124, 9] width 41 height 11
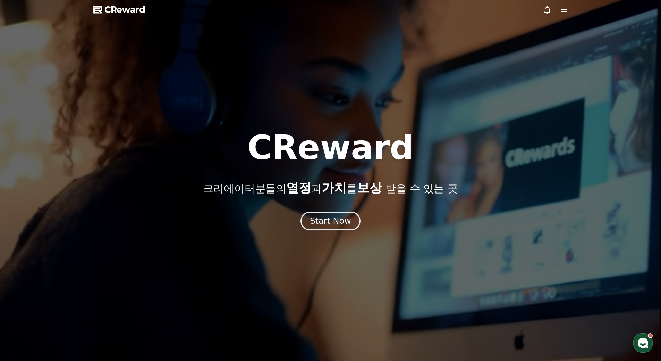
click at [647, 341] on use "button" at bounding box center [643, 342] width 10 height 10
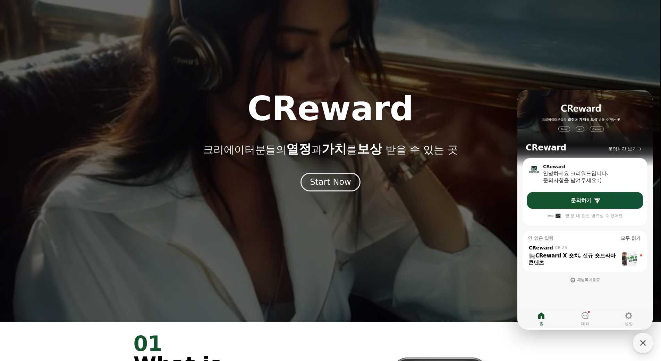
scroll to position [69, 0]
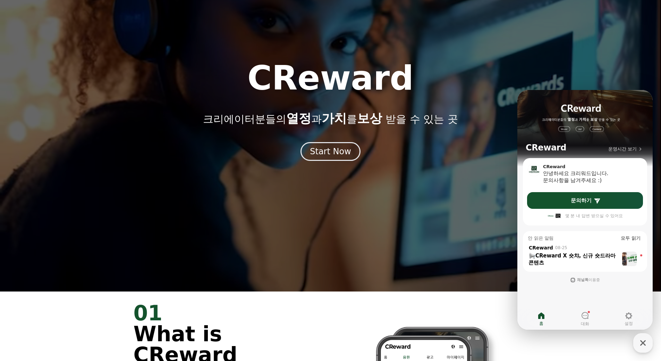
click at [602, 256] on b "CReward X 숏챠, 신규 숏드라마 콘텐츠" at bounding box center [571, 258] width 87 height 13
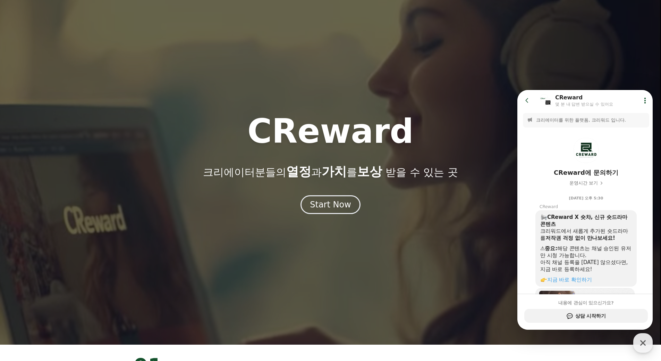
scroll to position [0, 0]
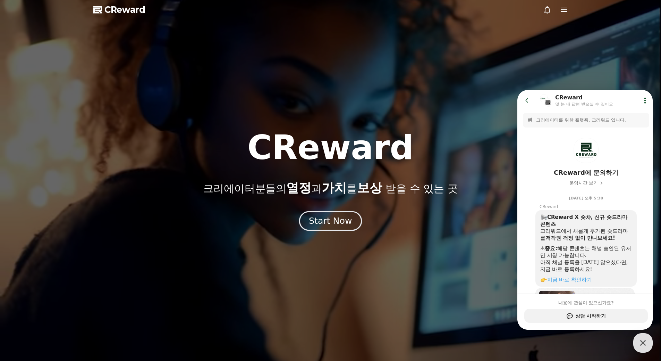
click at [339, 216] on div "Start Now" at bounding box center [330, 221] width 43 height 12
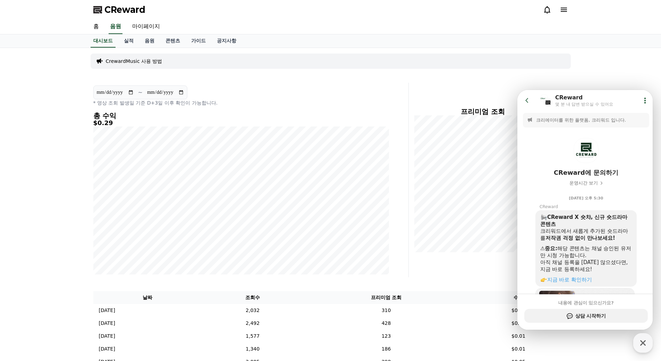
click at [370, 104] on p "* 영상 조회 발생일 기준 D+3일 이후 확인이 가능합니다." at bounding box center [241, 102] width 296 height 7
click at [177, 41] on link "콘텐츠" at bounding box center [173, 40] width 26 height 13
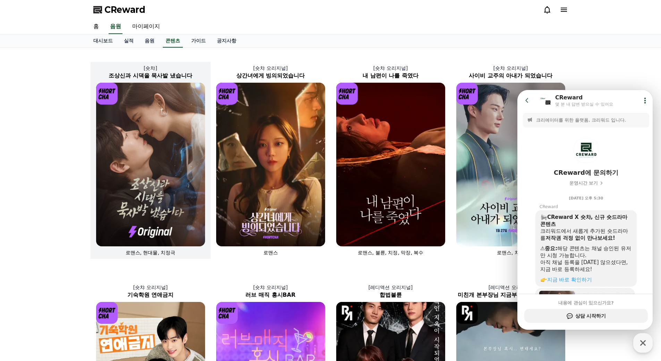
click at [168, 161] on img at bounding box center [150, 164] width 109 height 163
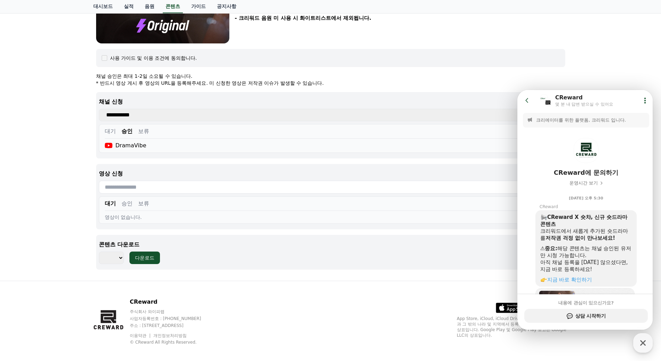
scroll to position [235, 0]
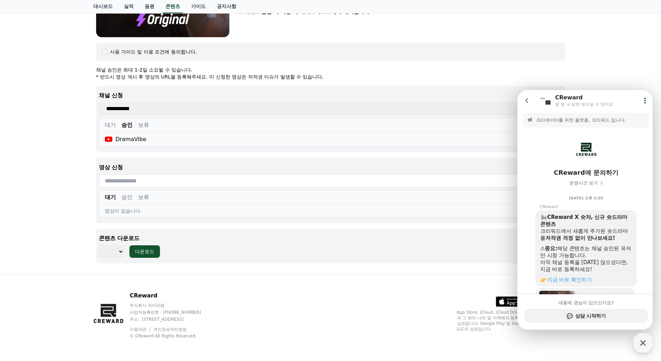
click at [118, 252] on select "*** *** *** *** *** *** *** *** *** *** *** *** *** *** *** *** *** *** *** ***…" at bounding box center [111, 251] width 25 height 12
select select "**********"
click at [99, 245] on select "*** *** *** *** *** *** *** *** *** *** *** *** *** *** *** *** *** *** *** ***…" at bounding box center [111, 251] width 25 height 12
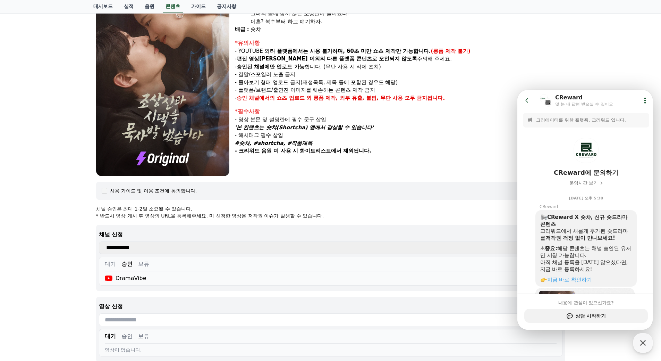
scroll to position [0, 0]
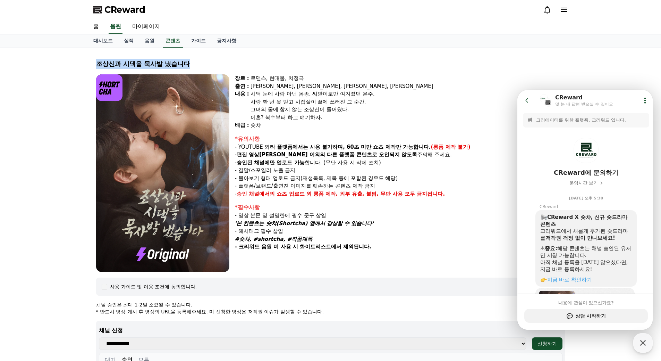
drag, startPoint x: 203, startPoint y: 64, endPoint x: 92, endPoint y: 61, distance: 111.1
click at [92, 61] on div "조상[DEMOGRAPHIC_DATA]과 시댁을 묵사발 냈습니다 장르 : 로맨스, 현대물, 치정극 출연 : [PERSON_NAME], [PERS…" at bounding box center [331, 278] width 480 height 455
copy div "조상신과 시댁을 묵사발 냈습니다"
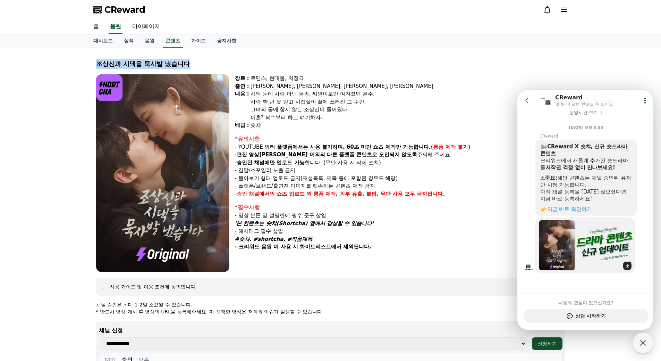
scroll to position [71, 0]
click at [477, 246] on p "- 크리워드 음원 미 사용 시 화이트리스트에서 제외됩니다." at bounding box center [400, 247] width 330 height 8
click at [641, 343] on icon "button" at bounding box center [643, 342] width 12 height 12
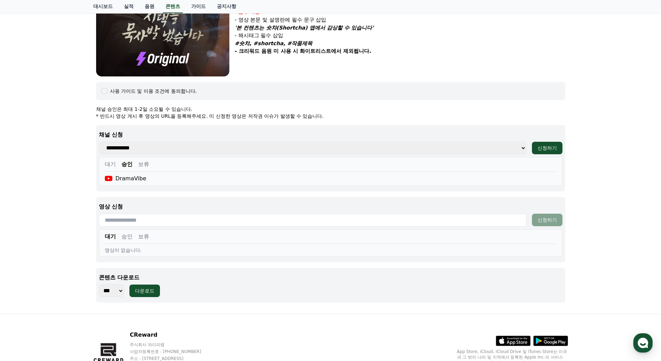
scroll to position [208, 0]
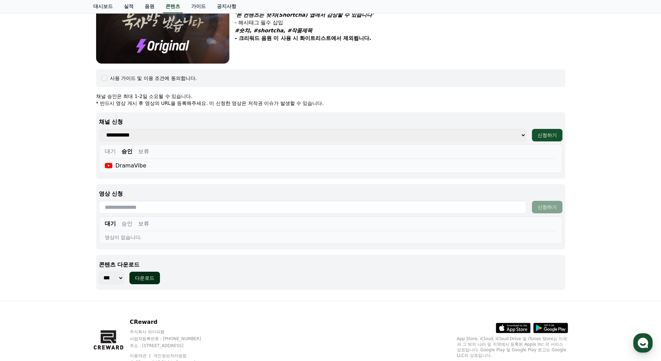
click at [147, 278] on div "다운로드" at bounding box center [144, 277] width 19 height 7
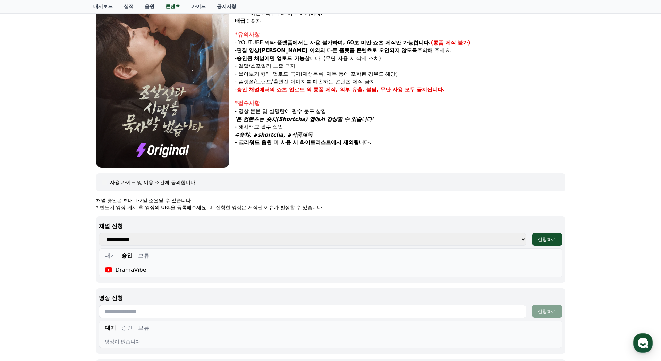
scroll to position [0, 0]
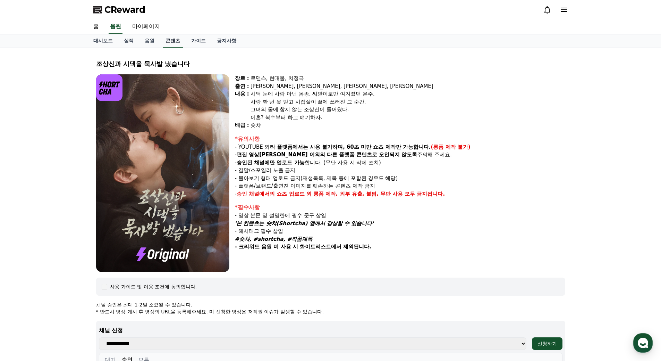
click at [171, 43] on link "콘텐츠" at bounding box center [173, 40] width 20 height 13
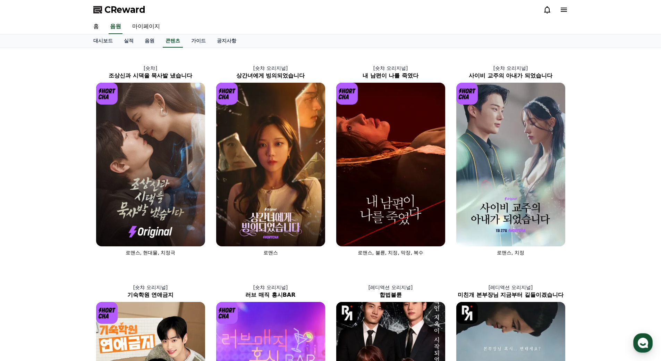
click at [116, 12] on span "CReward" at bounding box center [124, 9] width 41 height 11
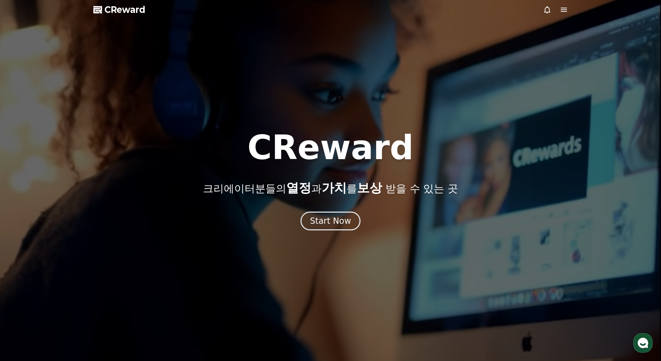
click at [638, 344] on icon "button" at bounding box center [643, 342] width 12 height 12
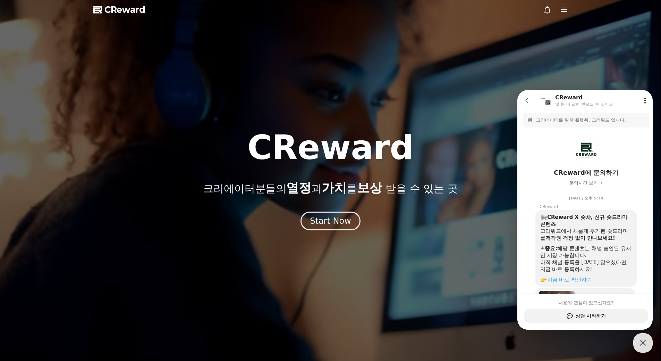
click at [569, 106] on div "몇 분 내 답변 받으실 수 있어요" at bounding box center [584, 104] width 58 height 6
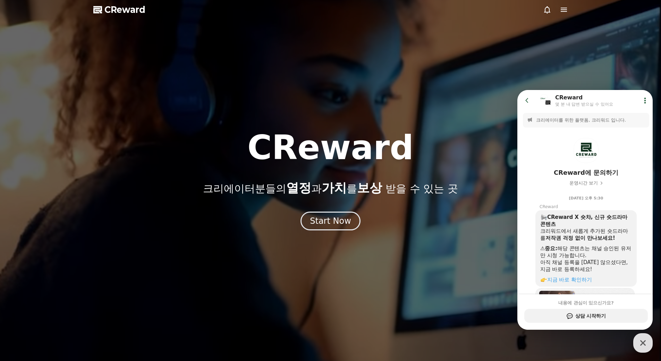
click at [642, 98] on icon at bounding box center [645, 100] width 7 height 7
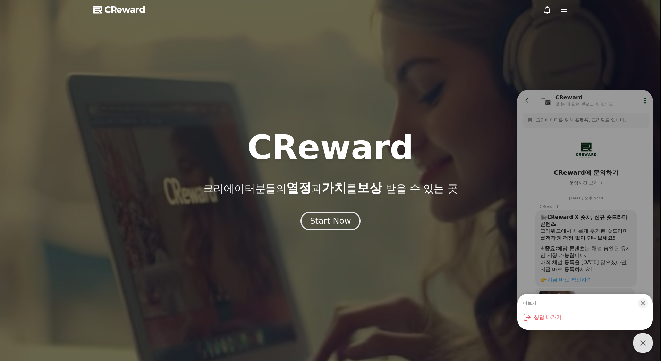
click at [634, 190] on div "더보기 Close bottom sheet modal 상담 나가기" at bounding box center [584, 209] width 135 height 239
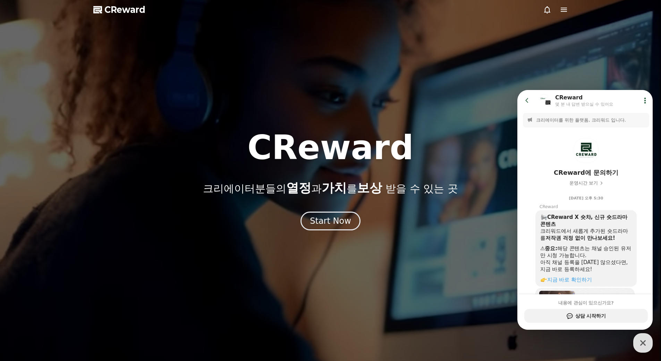
click at [441, 244] on div at bounding box center [330, 180] width 661 height 361
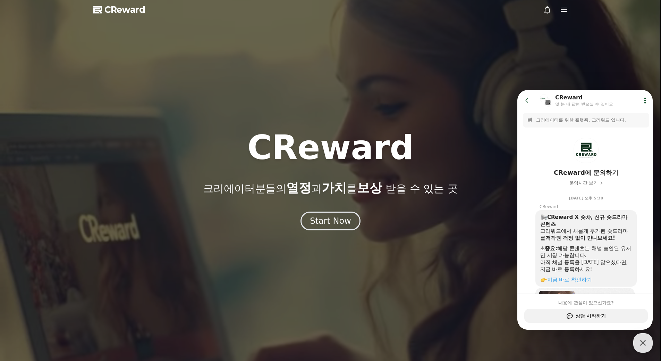
click at [644, 346] on icon "button" at bounding box center [643, 342] width 12 height 12
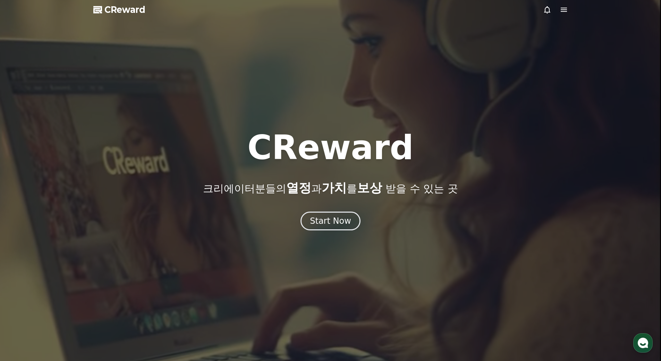
click at [562, 11] on icon at bounding box center [564, 10] width 8 height 8
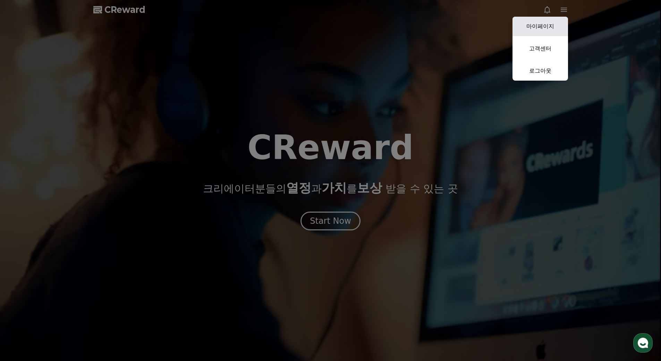
click at [549, 28] on link "마이페이지" at bounding box center [541, 26] width 56 height 19
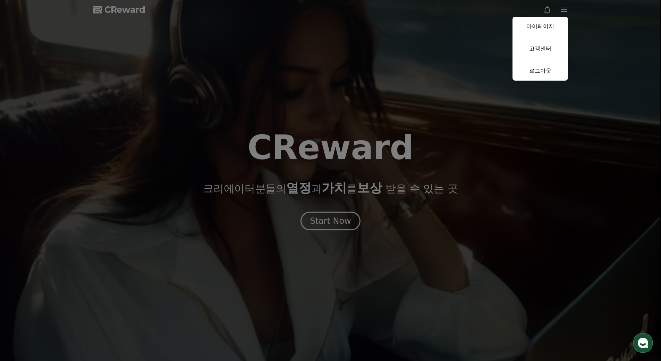
select select "**********"
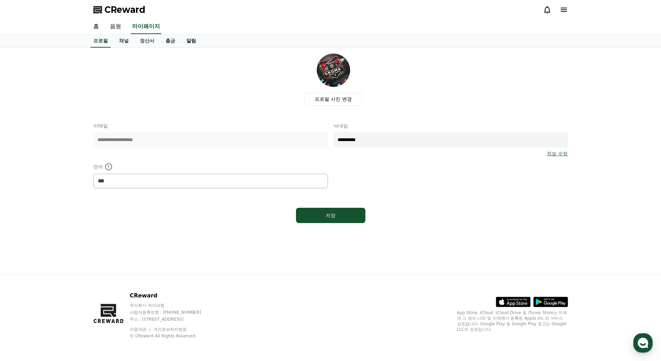
click at [192, 42] on link "알림" at bounding box center [191, 40] width 21 height 13
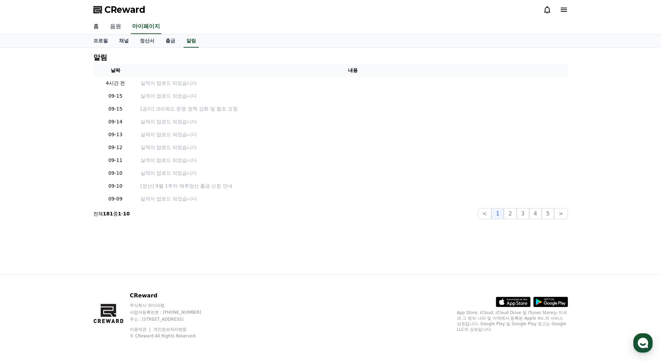
click at [117, 28] on link "음원" at bounding box center [115, 26] width 22 height 15
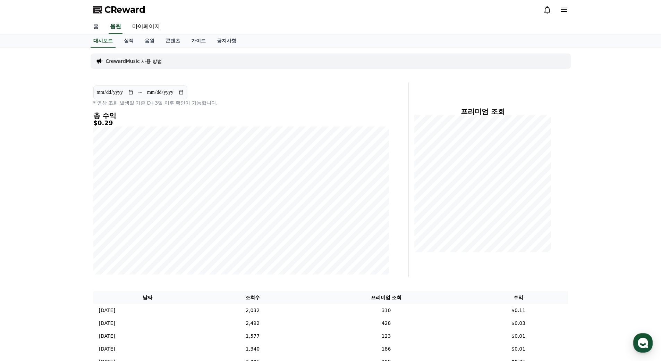
click at [98, 29] on link "홈" at bounding box center [96, 26] width 17 height 15
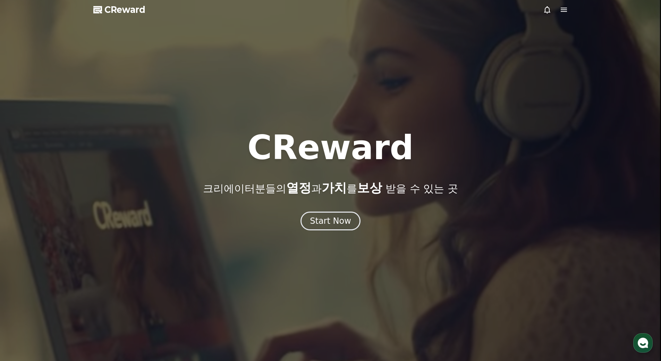
click at [560, 10] on icon at bounding box center [564, 10] width 8 height 8
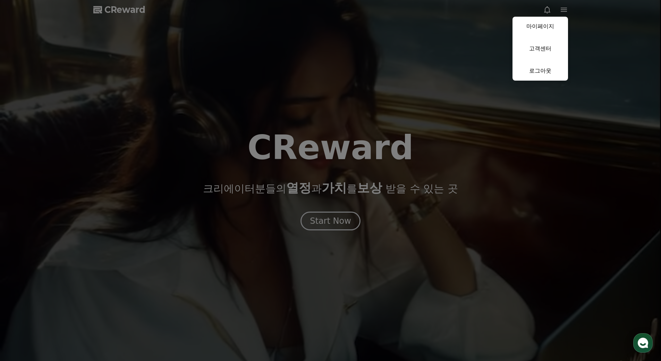
click at [596, 43] on button "close" at bounding box center [330, 180] width 661 height 361
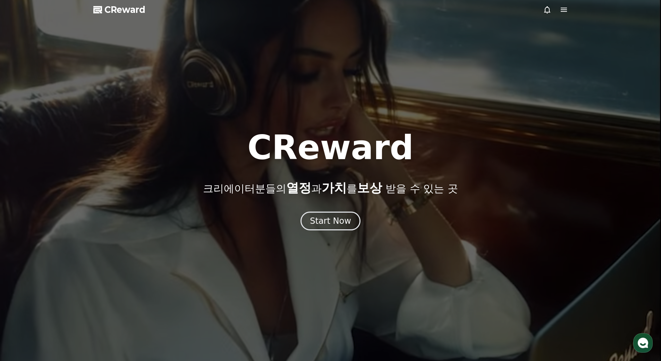
click at [550, 14] on icon at bounding box center [547, 10] width 8 height 8
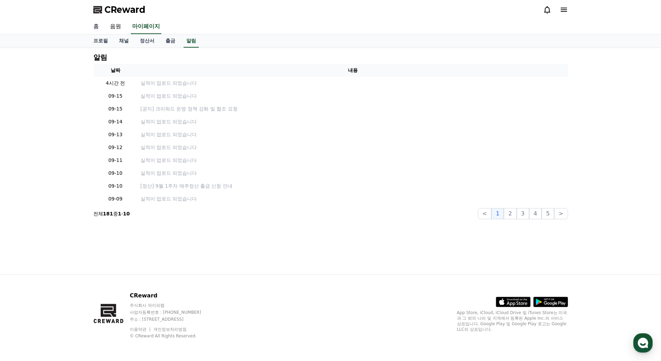
click at [97, 28] on link "홈" at bounding box center [96, 26] width 17 height 15
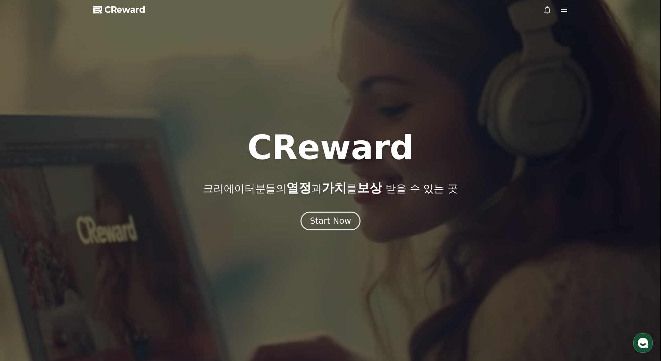
click at [565, 9] on icon at bounding box center [564, 10] width 6 height 4
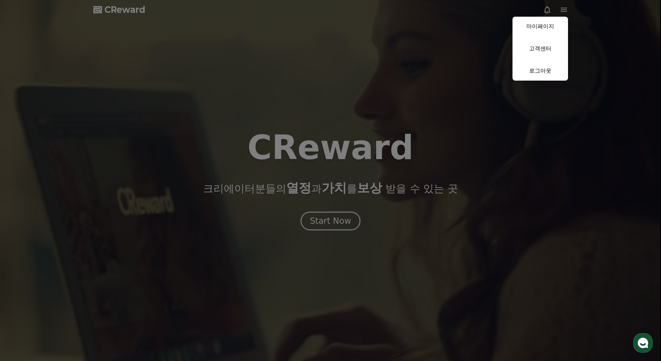
click at [654, 340] on button "close" at bounding box center [330, 180] width 661 height 361
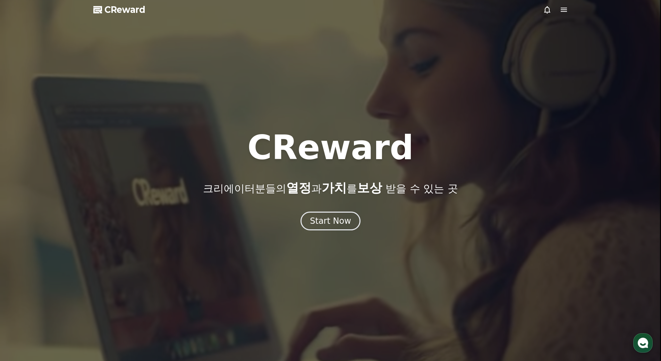
click at [648, 344] on icon "button" at bounding box center [643, 342] width 12 height 12
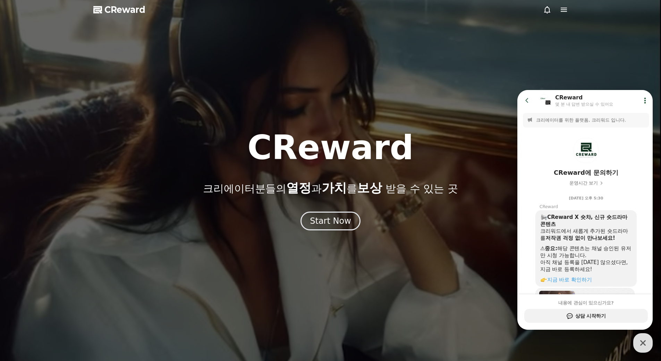
click at [531, 121] on icon at bounding box center [530, 119] width 4 height 5
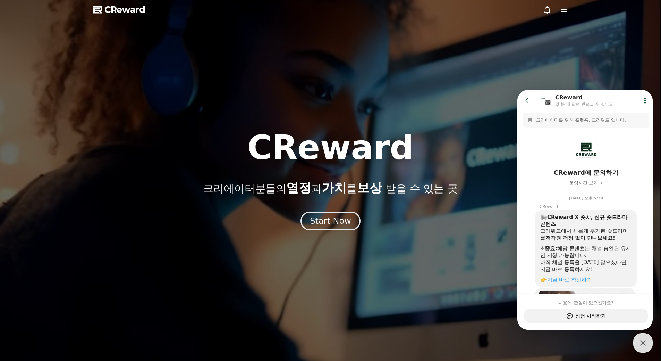
click at [646, 102] on icon at bounding box center [645, 100] width 7 height 7
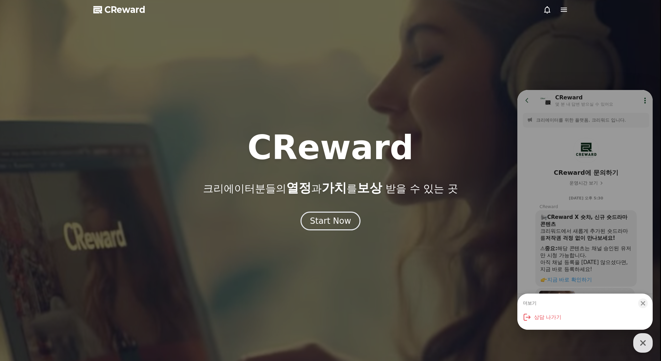
click at [472, 187] on div "CReward 크리에이터분들의 열정 과 가치 를 보상 받을 수 있는 곳" at bounding box center [330, 163] width 661 height 64
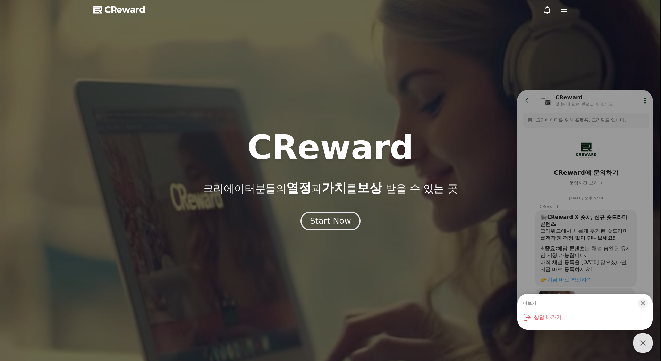
click at [641, 345] on icon "button" at bounding box center [643, 343] width 6 height 6
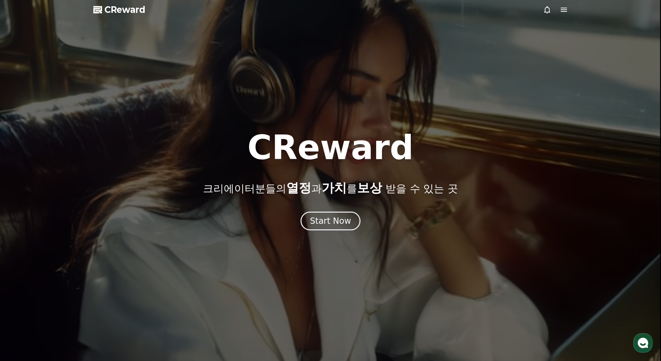
click at [120, 11] on span "CReward" at bounding box center [124, 9] width 41 height 11
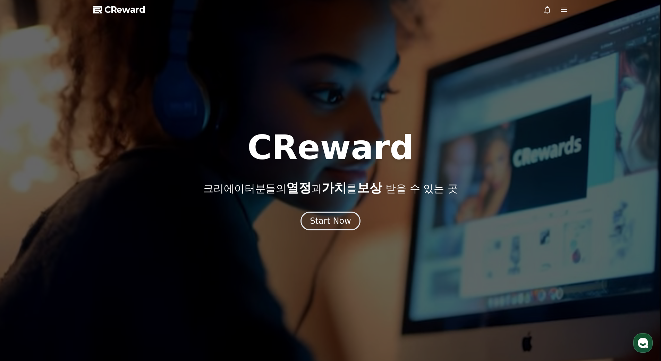
click at [128, 11] on span "CReward" at bounding box center [124, 9] width 41 height 11
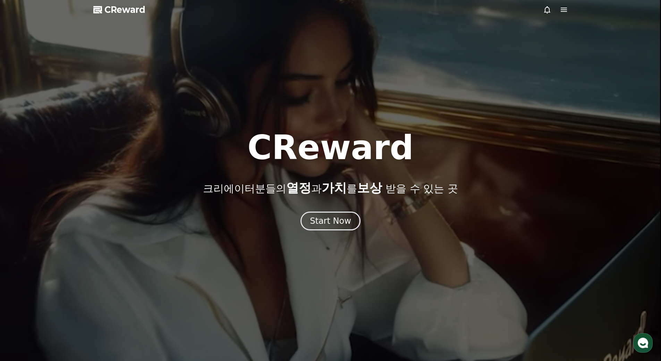
click at [117, 15] on span "CReward" at bounding box center [124, 9] width 41 height 11
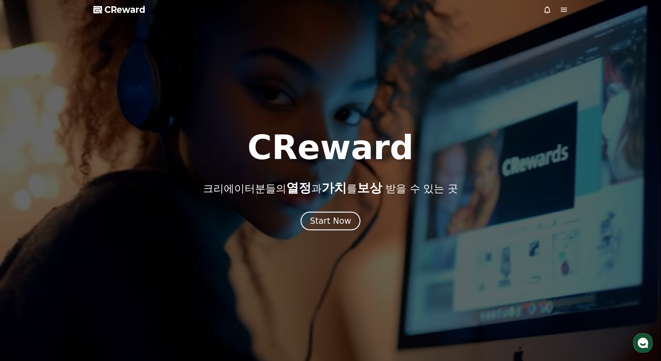
click at [119, 12] on span "CReward" at bounding box center [124, 9] width 41 height 11
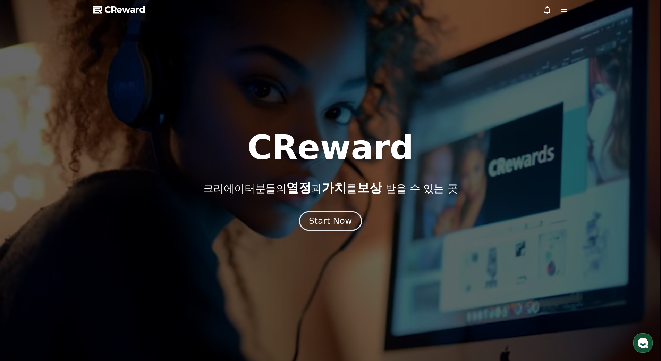
click at [336, 220] on div "Start Now" at bounding box center [330, 221] width 43 height 12
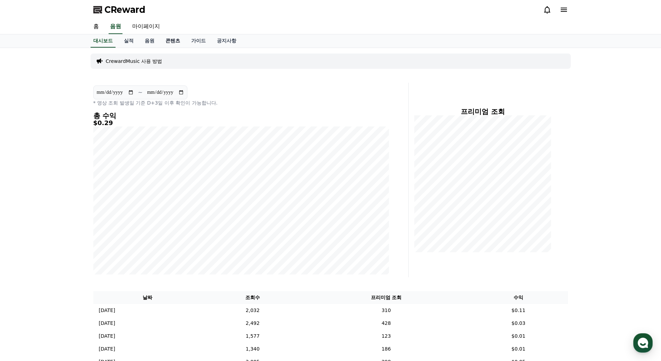
click at [172, 39] on link "콘텐츠" at bounding box center [173, 40] width 26 height 13
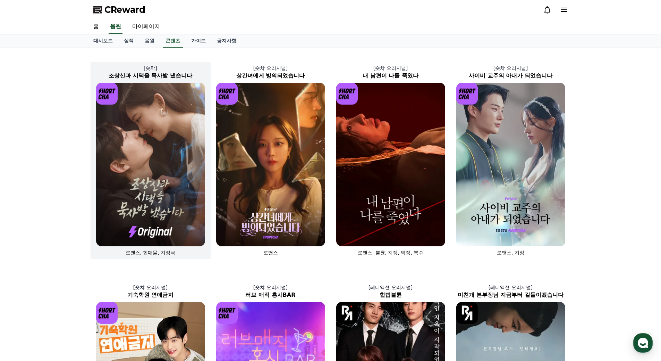
click at [180, 141] on img at bounding box center [150, 164] width 109 height 163
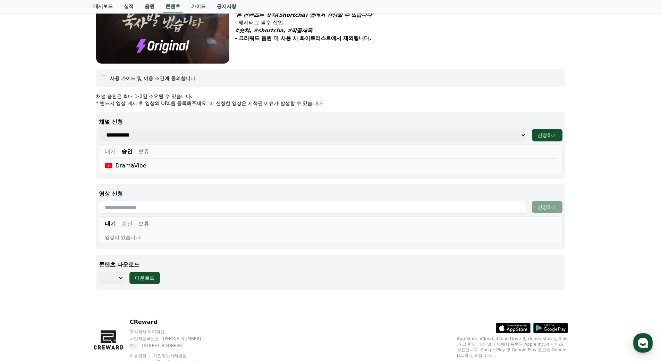
scroll to position [235, 0]
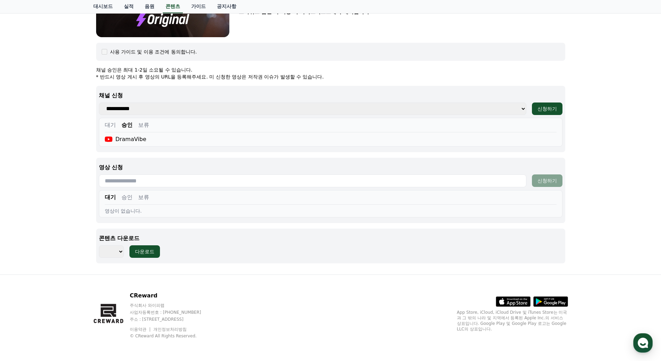
click at [123, 248] on select "*** *** *** *** *** *** *** *** *** *** *** *** *** *** *** *** *** *** *** ***…" at bounding box center [111, 251] width 25 height 12
click at [99, 245] on select "*** *** *** *** *** *** *** *** *** *** *** *** *** *** *** *** *** *** *** ***…" at bounding box center [111, 251] width 25 height 12
click at [146, 249] on div "다운로드" at bounding box center [144, 251] width 19 height 7
click at [113, 249] on select "*** *** *** *** *** *** *** *** *** *** *** *** *** *** *** *** *** *** *** ***…" at bounding box center [111, 251] width 25 height 12
click at [99, 245] on select "*** *** *** *** *** *** *** *** *** *** *** *** *** *** *** *** *** *** *** ***…" at bounding box center [111, 251] width 25 height 12
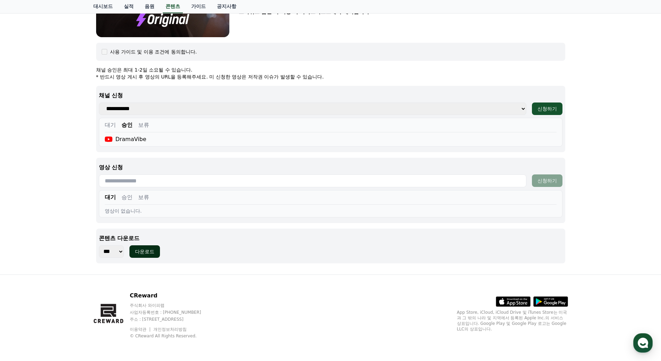
click at [135, 251] on button "다운로드" at bounding box center [144, 251] width 31 height 12
click at [121, 254] on select "*** *** *** *** *** *** *** *** *** *** *** *** *** *** *** *** *** *** *** ***…" at bounding box center [111, 251] width 25 height 12
select select "**********"
click at [99, 245] on select "*** *** *** *** *** *** *** *** *** *** *** *** *** *** *** *** *** *** *** ***…" at bounding box center [111, 251] width 25 height 12
click at [153, 253] on div "다운로드" at bounding box center [144, 251] width 19 height 7
